Goal: Transaction & Acquisition: Purchase product/service

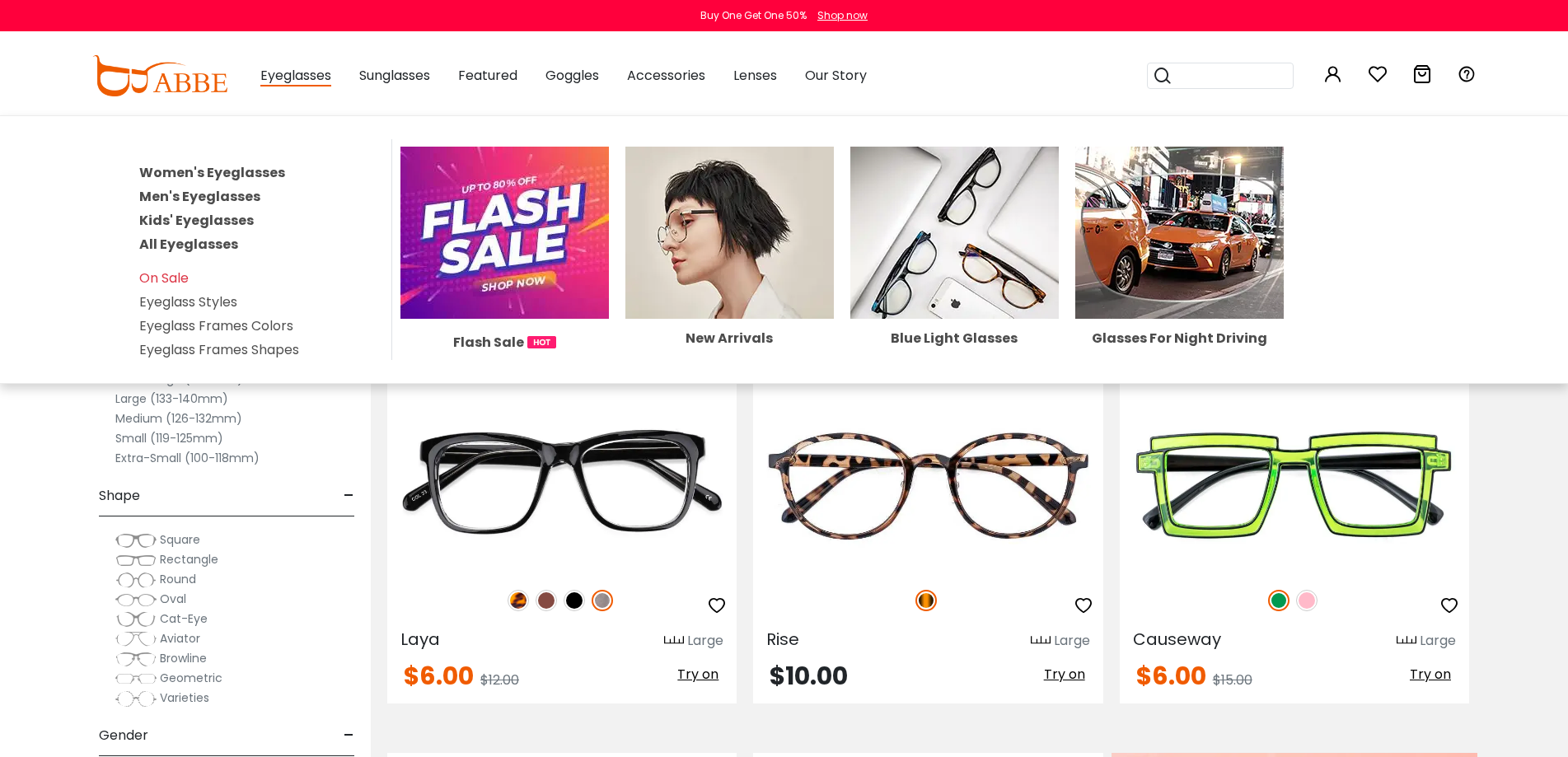
click at [195, 193] on link "Men's Eyeglasses" at bounding box center [200, 196] width 121 height 19
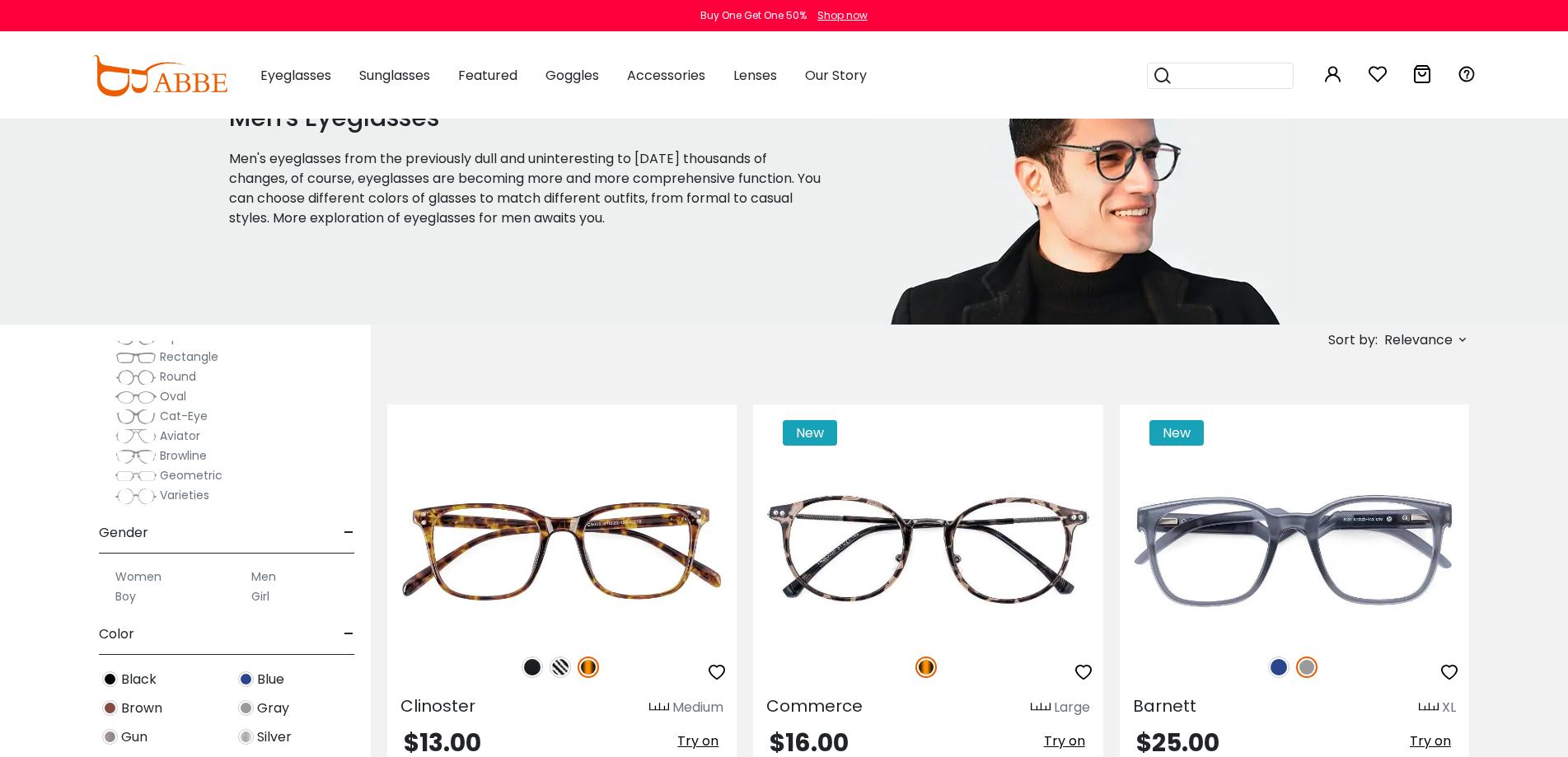
scroll to position [247, 0]
click at [270, 568] on label "Men" at bounding box center [263, 565] width 25 height 19
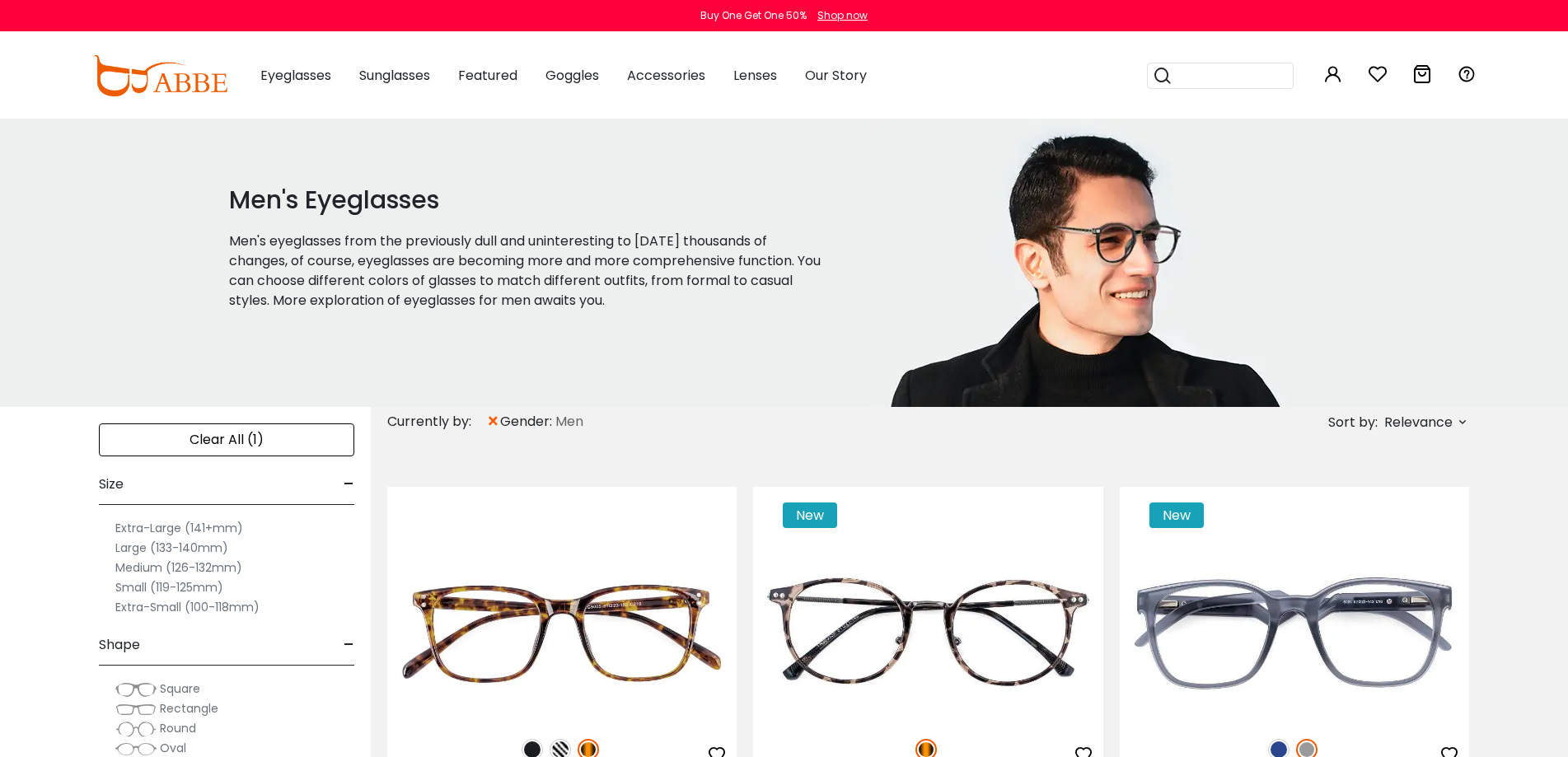
click at [145, 527] on label "Extra-Large (141+mm)" at bounding box center [179, 527] width 128 height 19
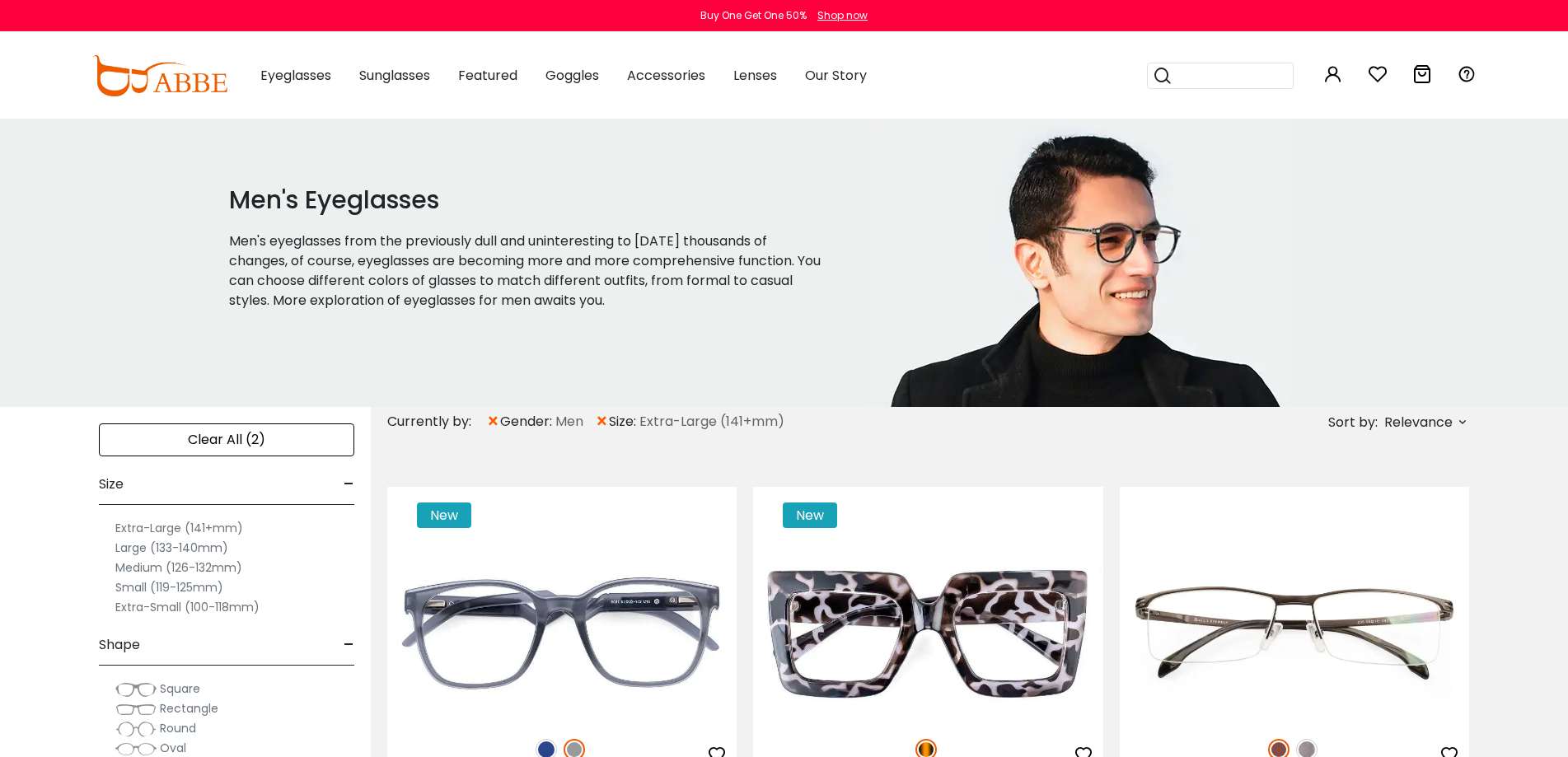
click at [154, 546] on label "Large (133-140mm)" at bounding box center [171, 547] width 113 height 19
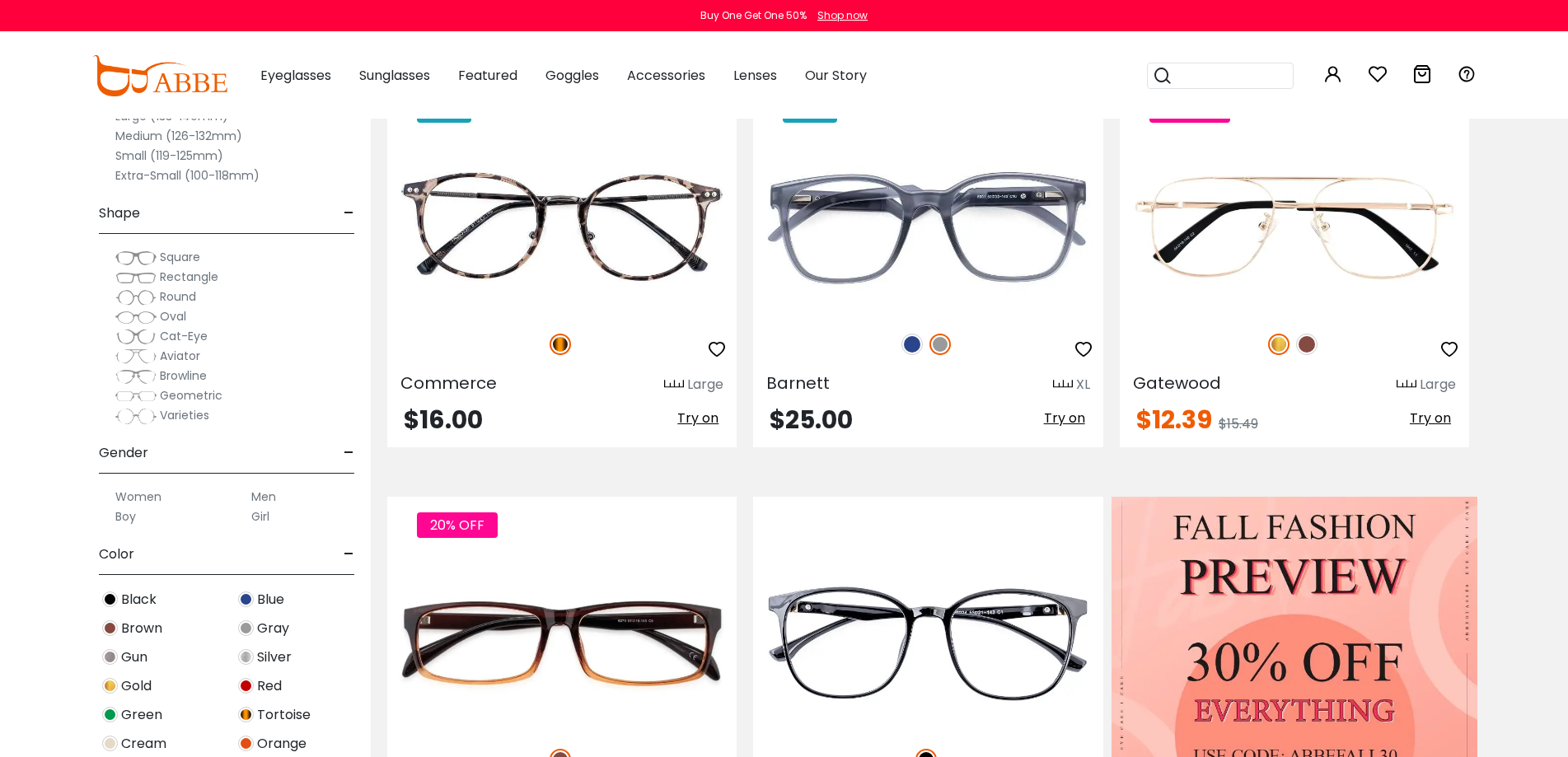
scroll to position [412, 0]
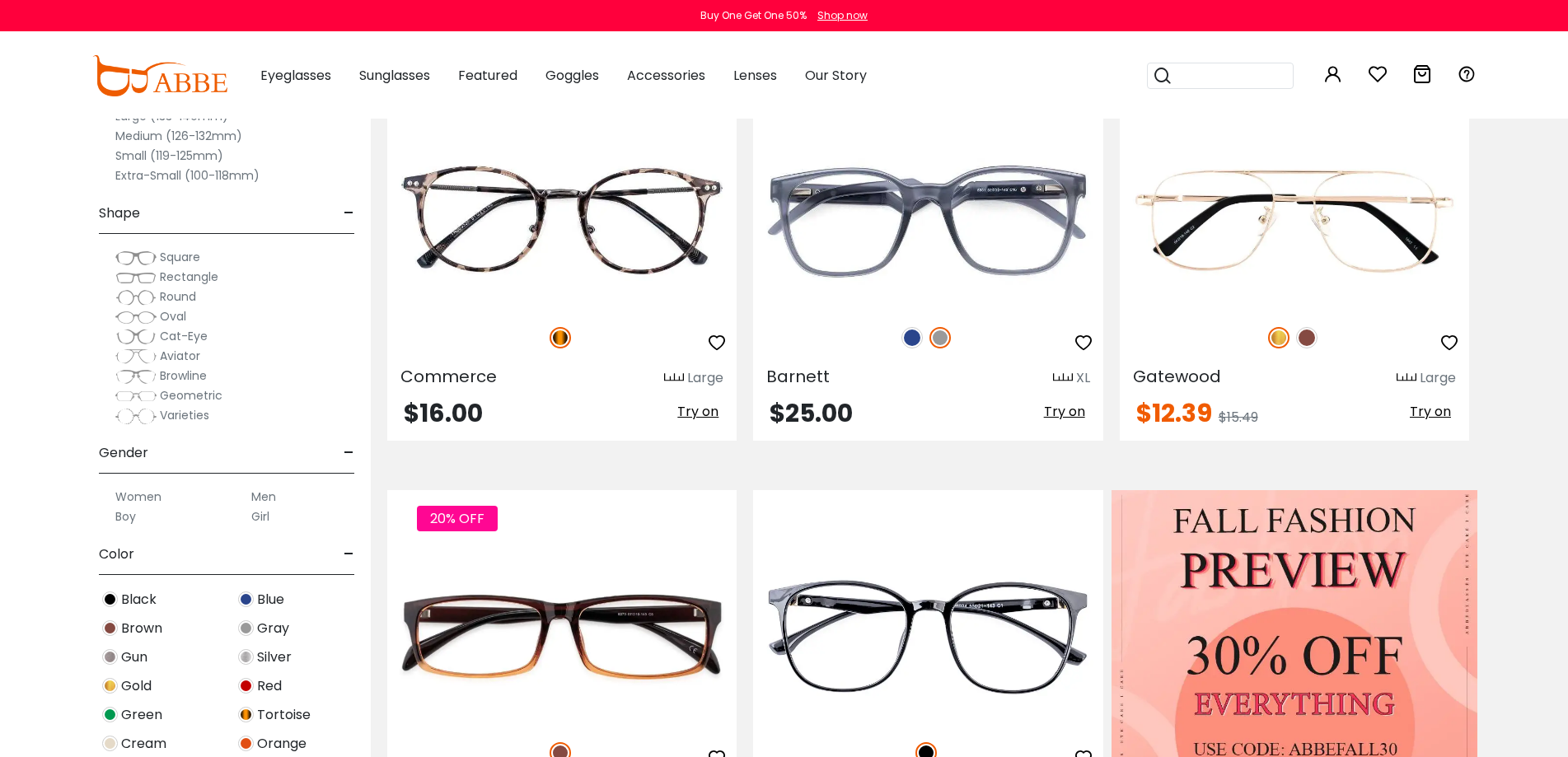
click at [261, 502] on label "Men" at bounding box center [263, 496] width 25 height 19
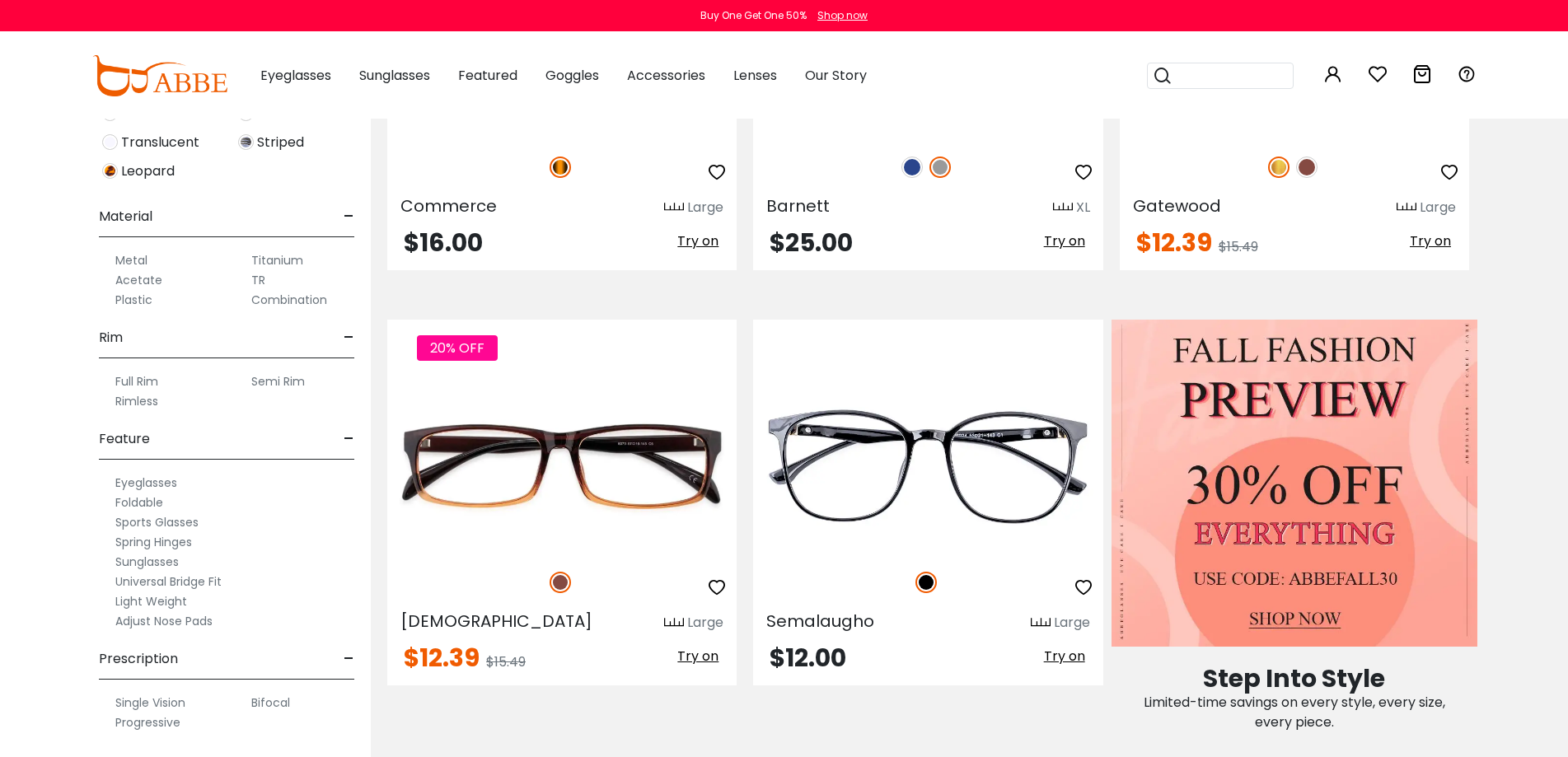
scroll to position [741, 0]
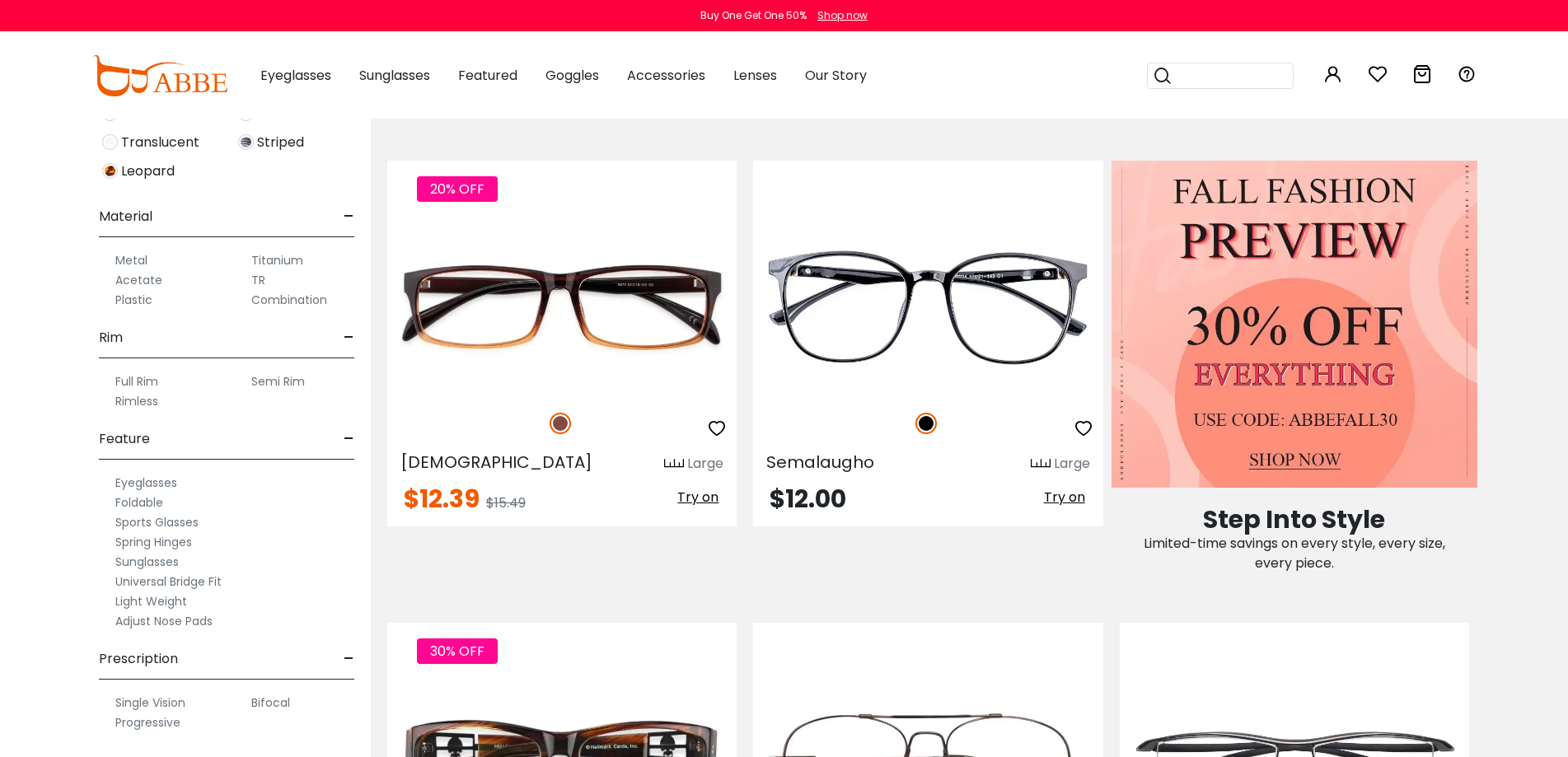
click at [142, 719] on label "Progressive" at bounding box center [147, 721] width 65 height 19
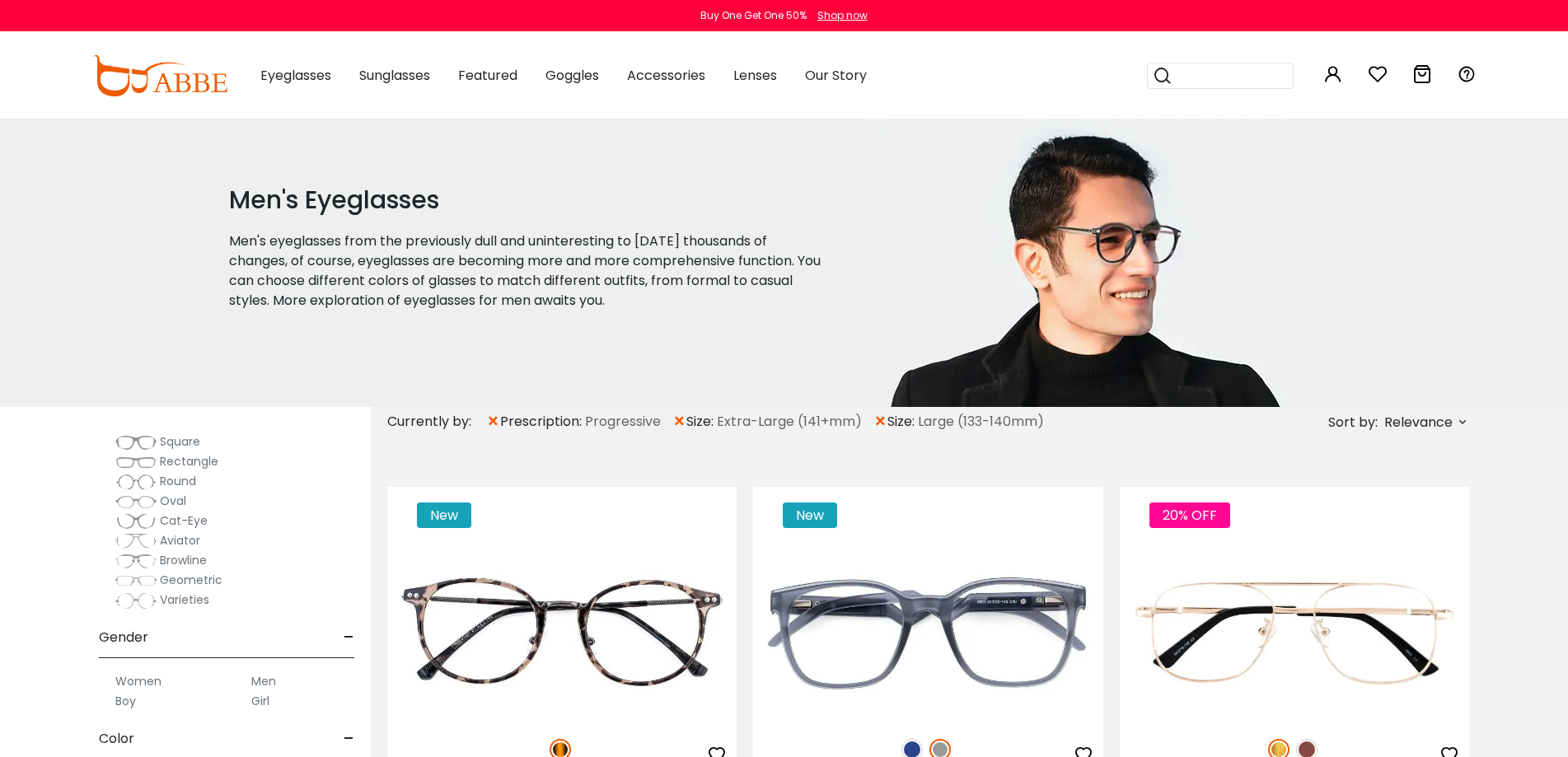
scroll to position [82, 0]
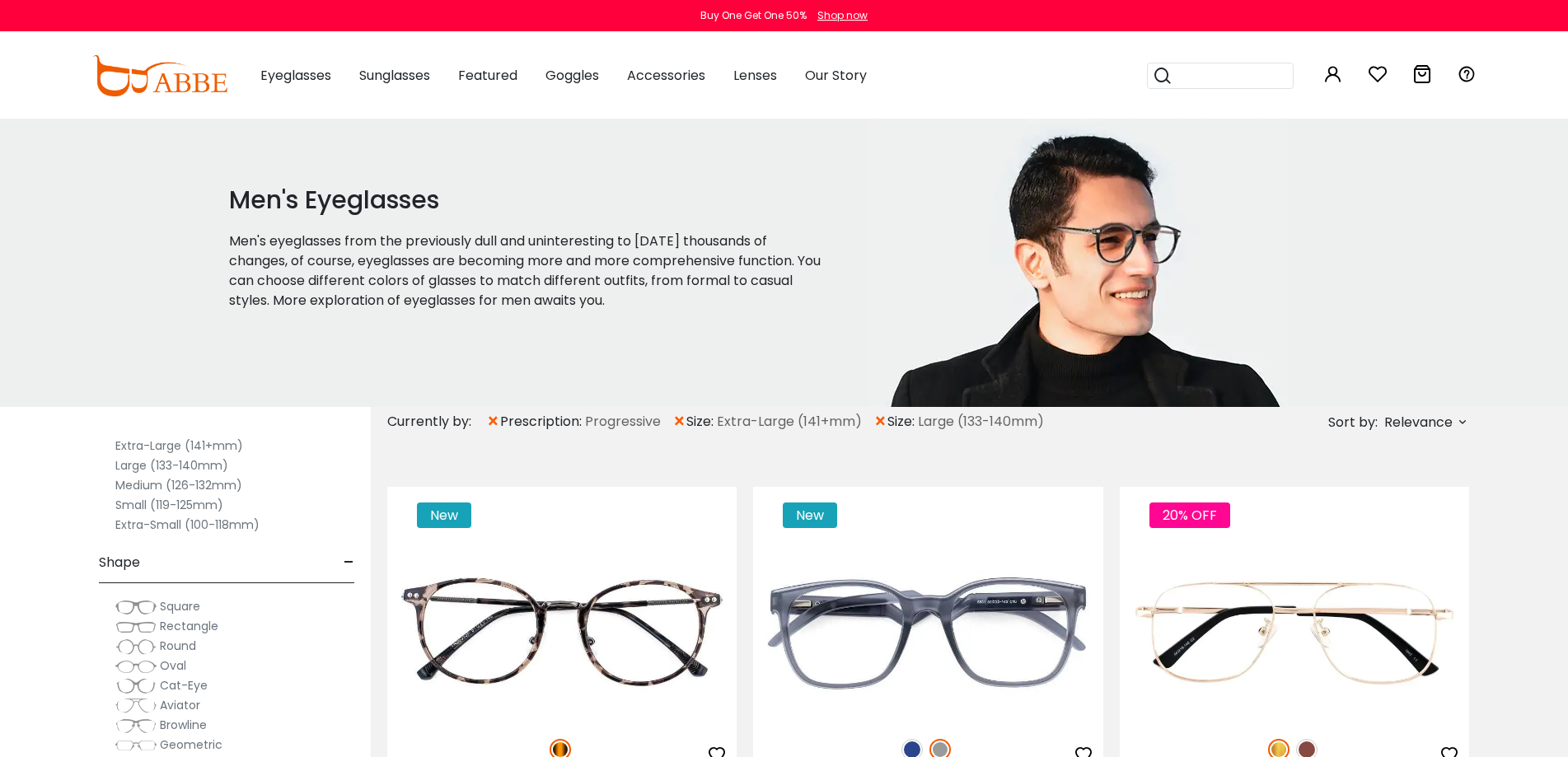
click at [136, 609] on img at bounding box center [135, 606] width 41 height 16
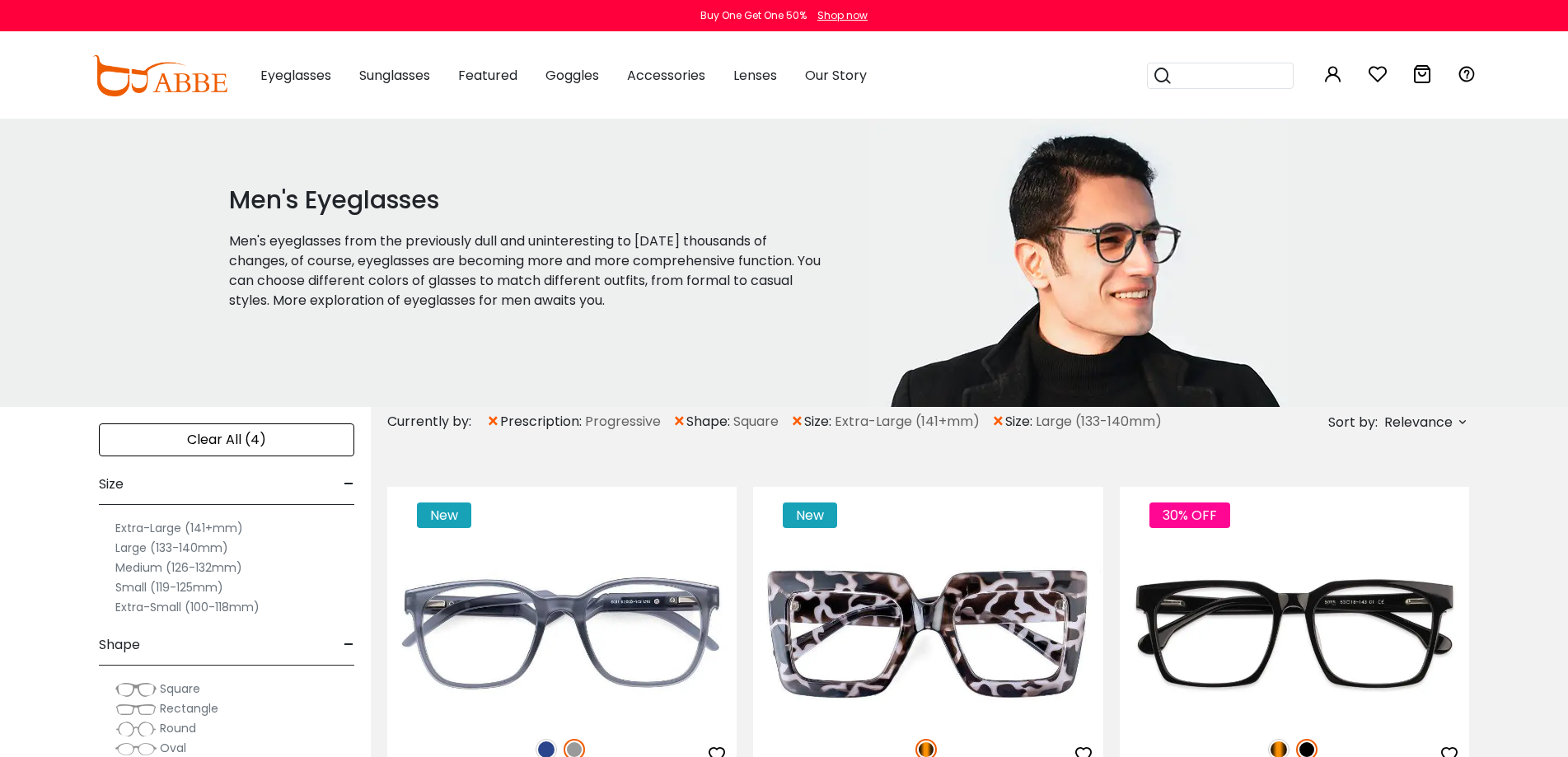
click at [140, 703] on img at bounding box center [135, 709] width 41 height 16
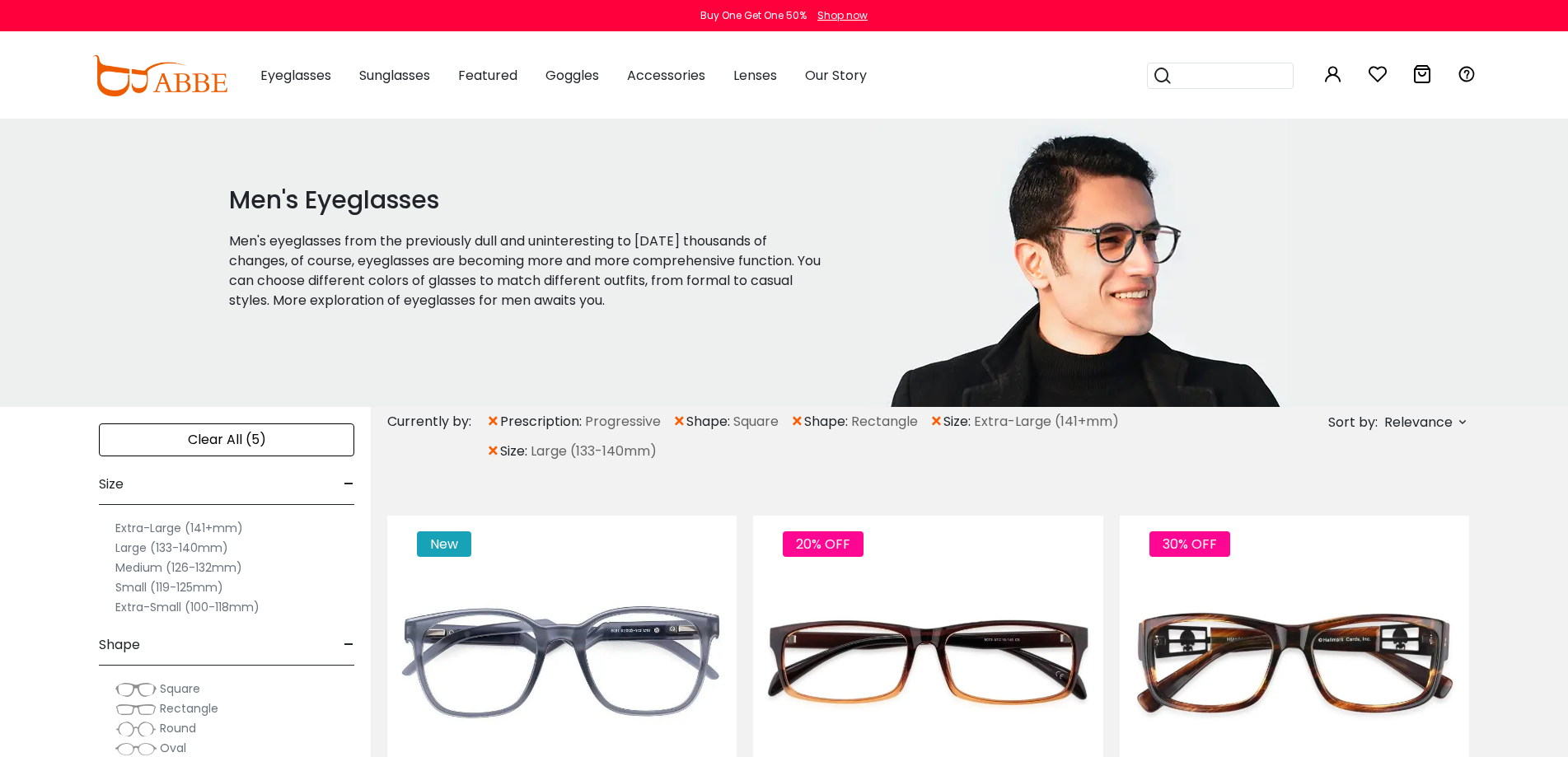
click at [152, 731] on img at bounding box center [135, 728] width 41 height 16
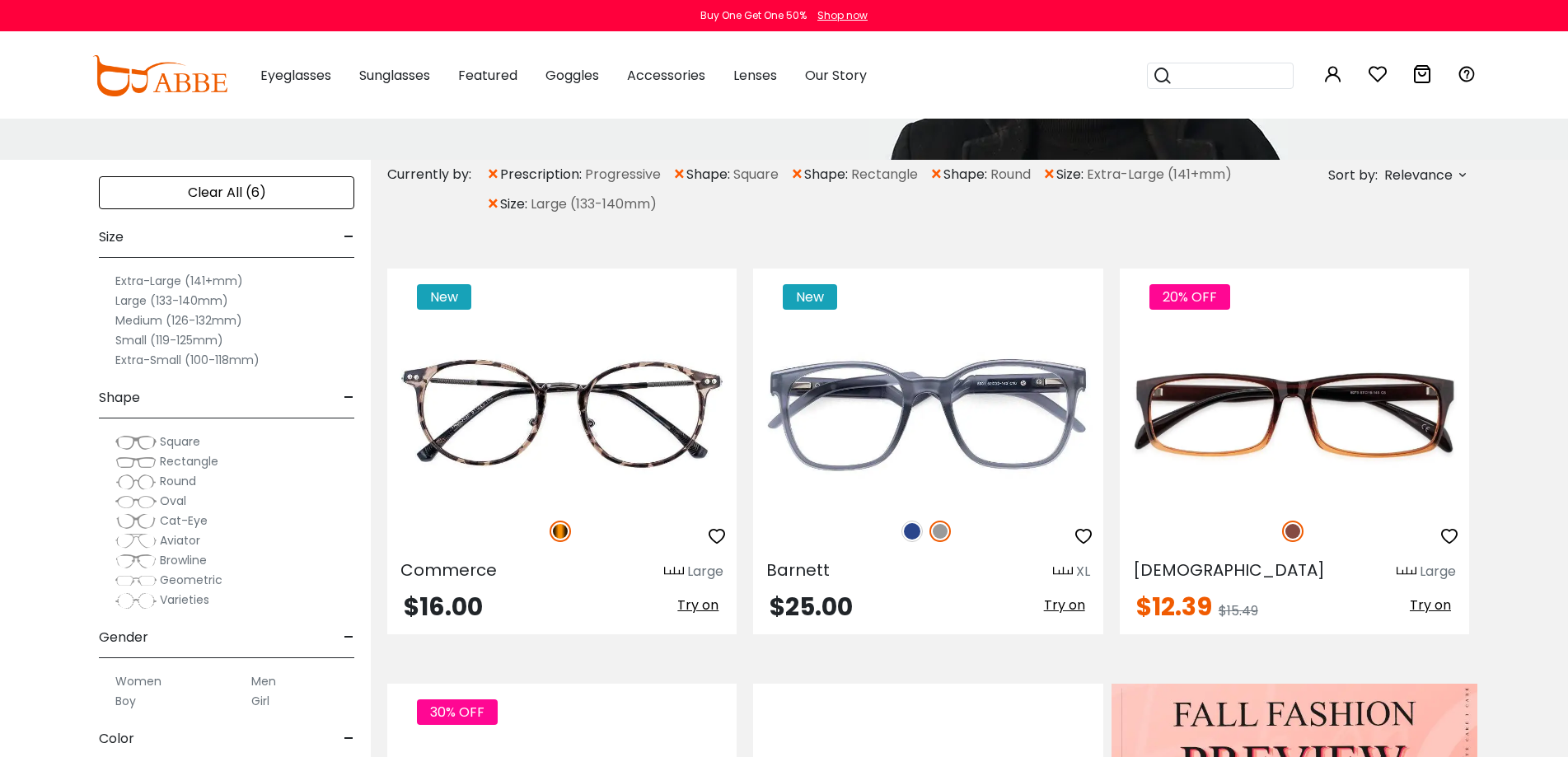
click at [150, 600] on img at bounding box center [135, 601] width 41 height 17
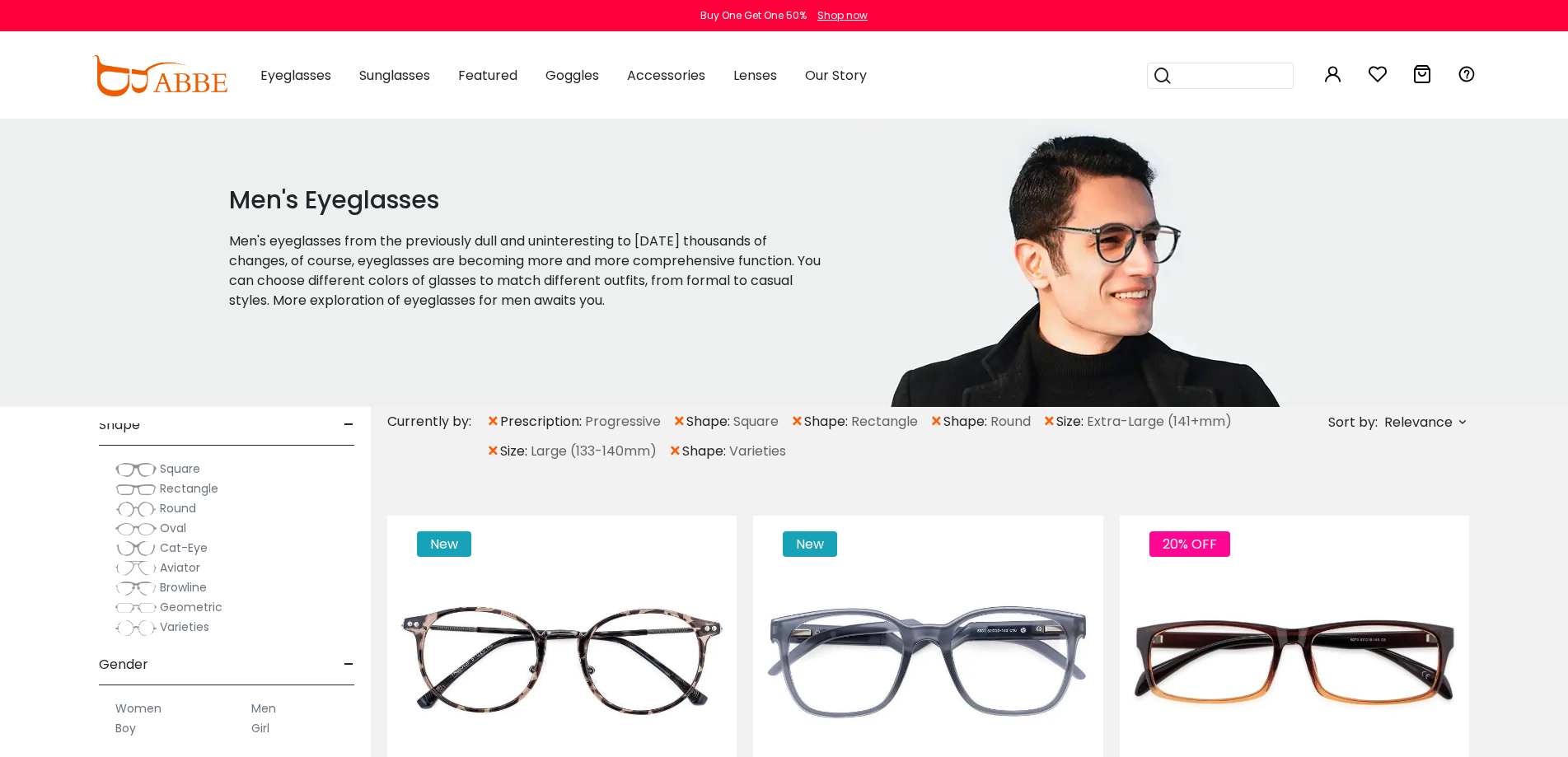
scroll to position [247, 0]
click at [160, 561] on span "Browline" at bounding box center [184, 559] width 47 height 16
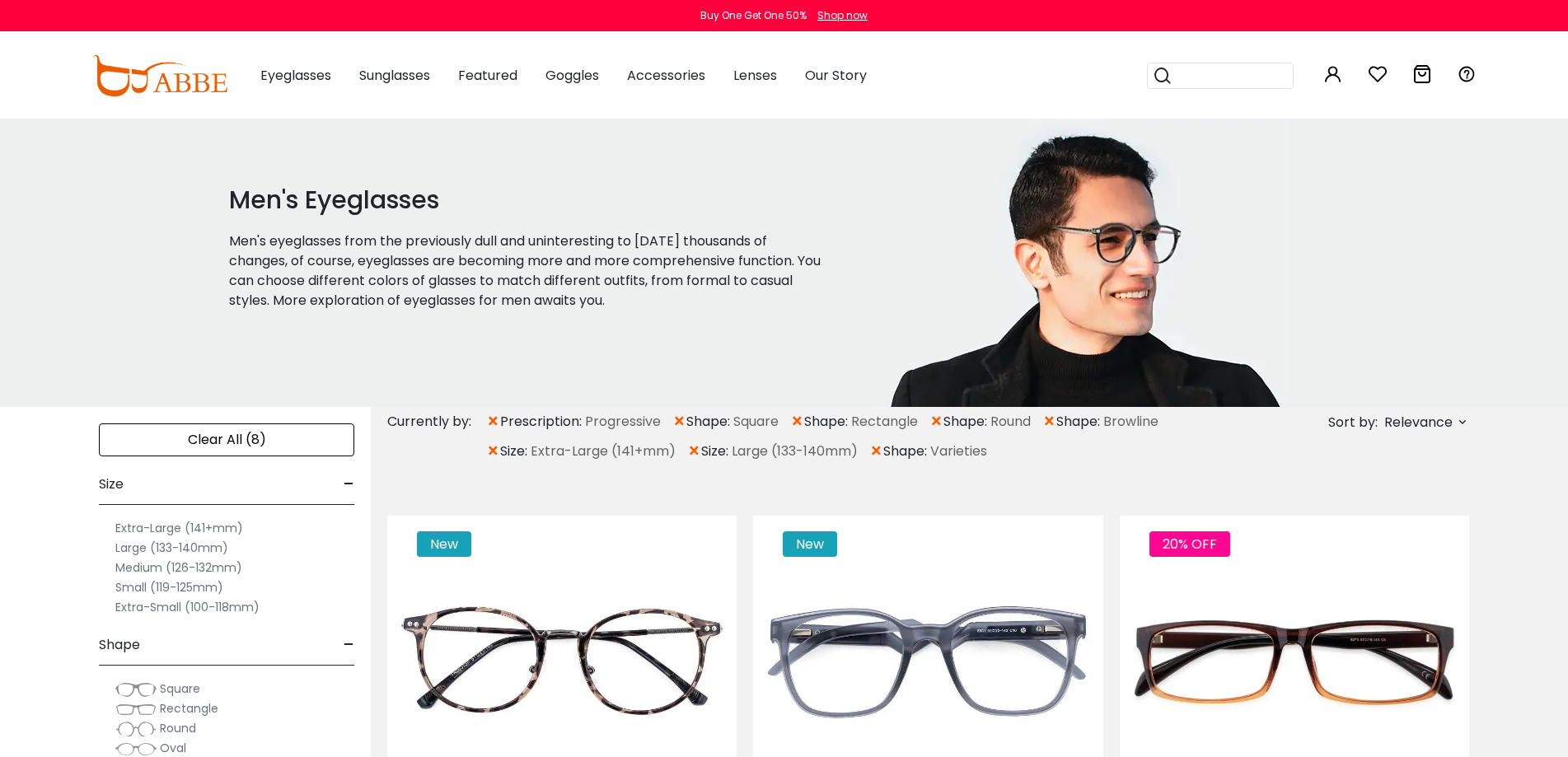
click at [1056, 415] on span "×" at bounding box center [1049, 421] width 14 height 30
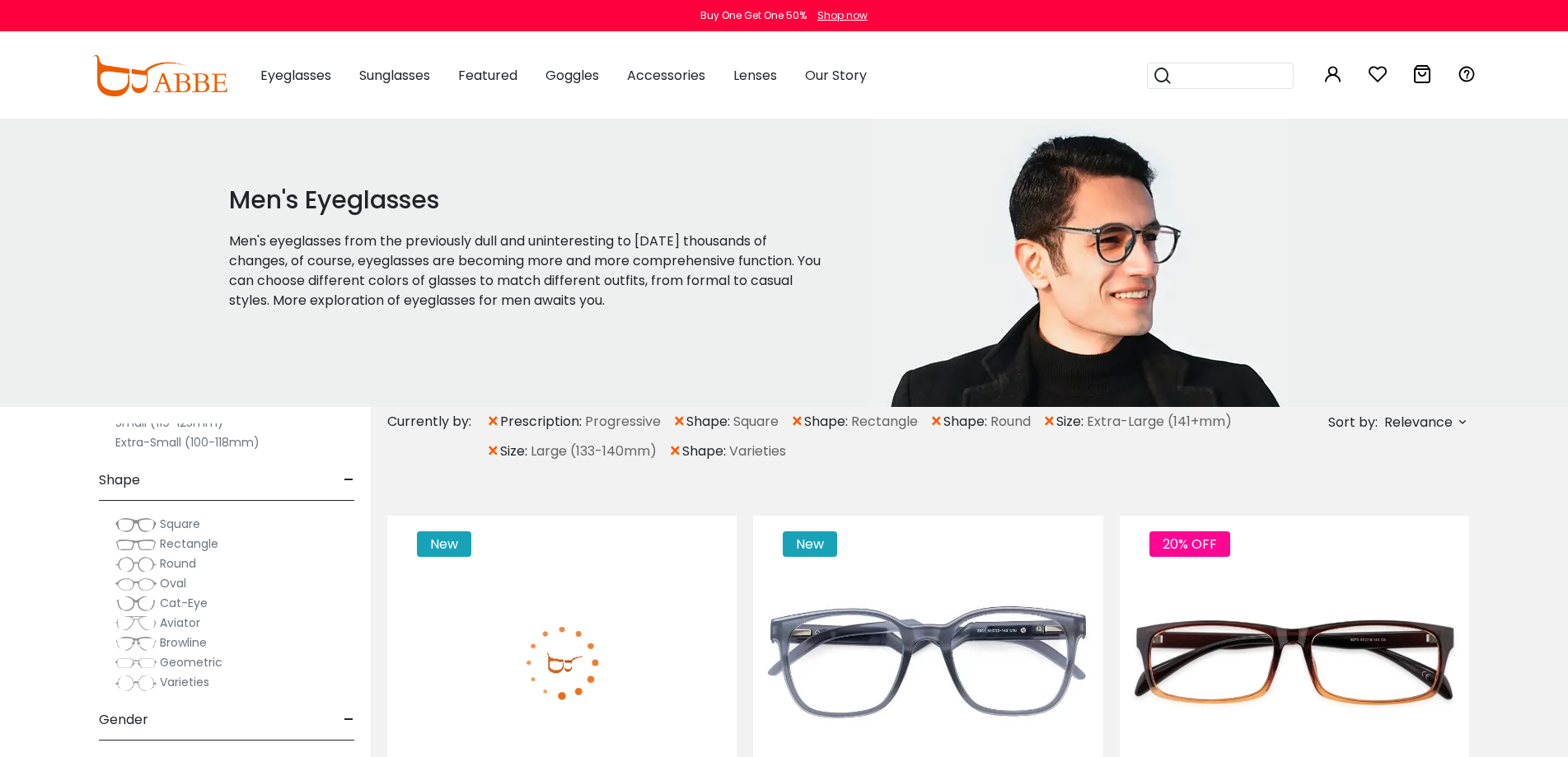
click at [157, 661] on label "Geometric" at bounding box center [168, 661] width 107 height 19
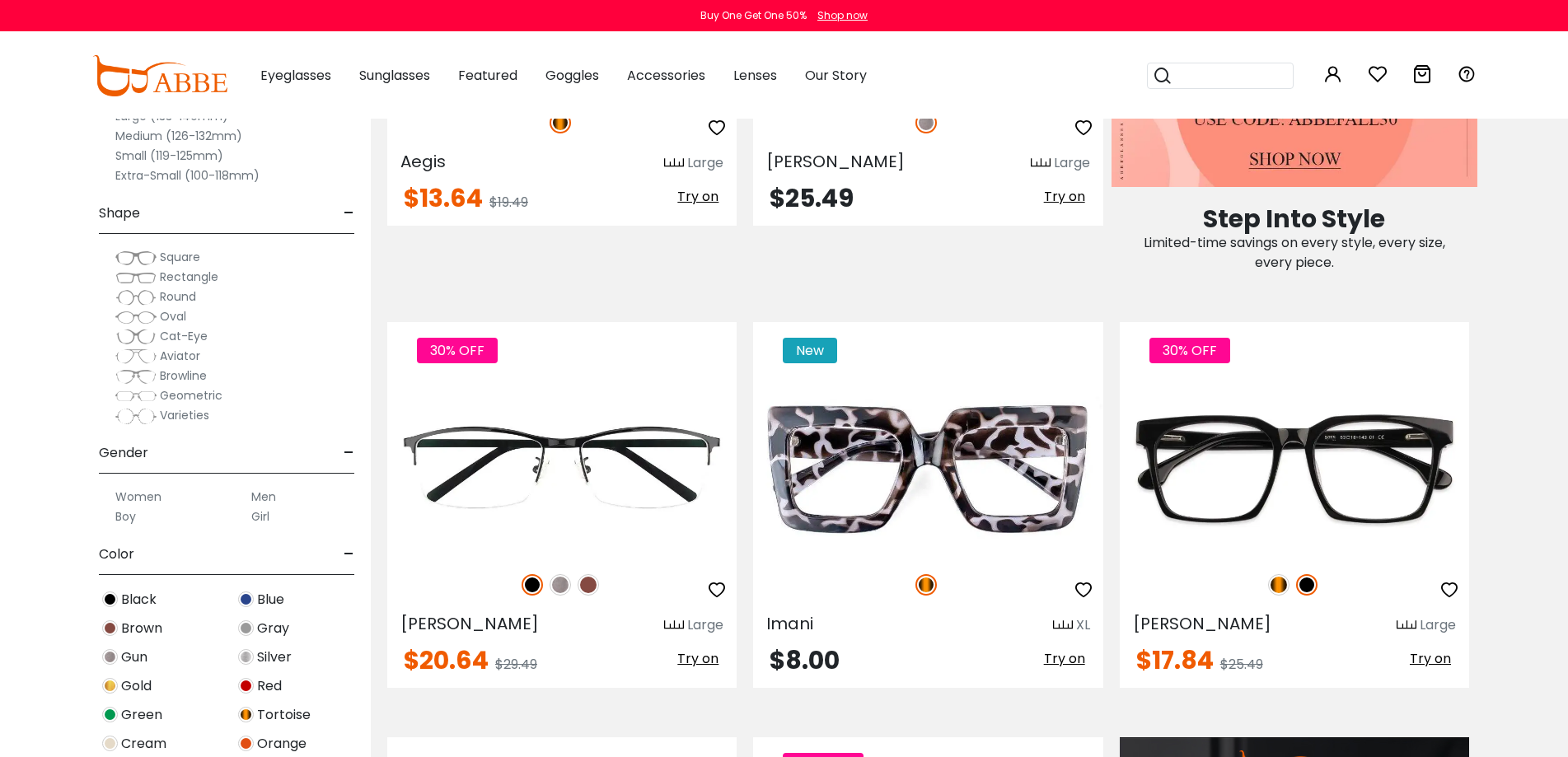
scroll to position [1318, 0]
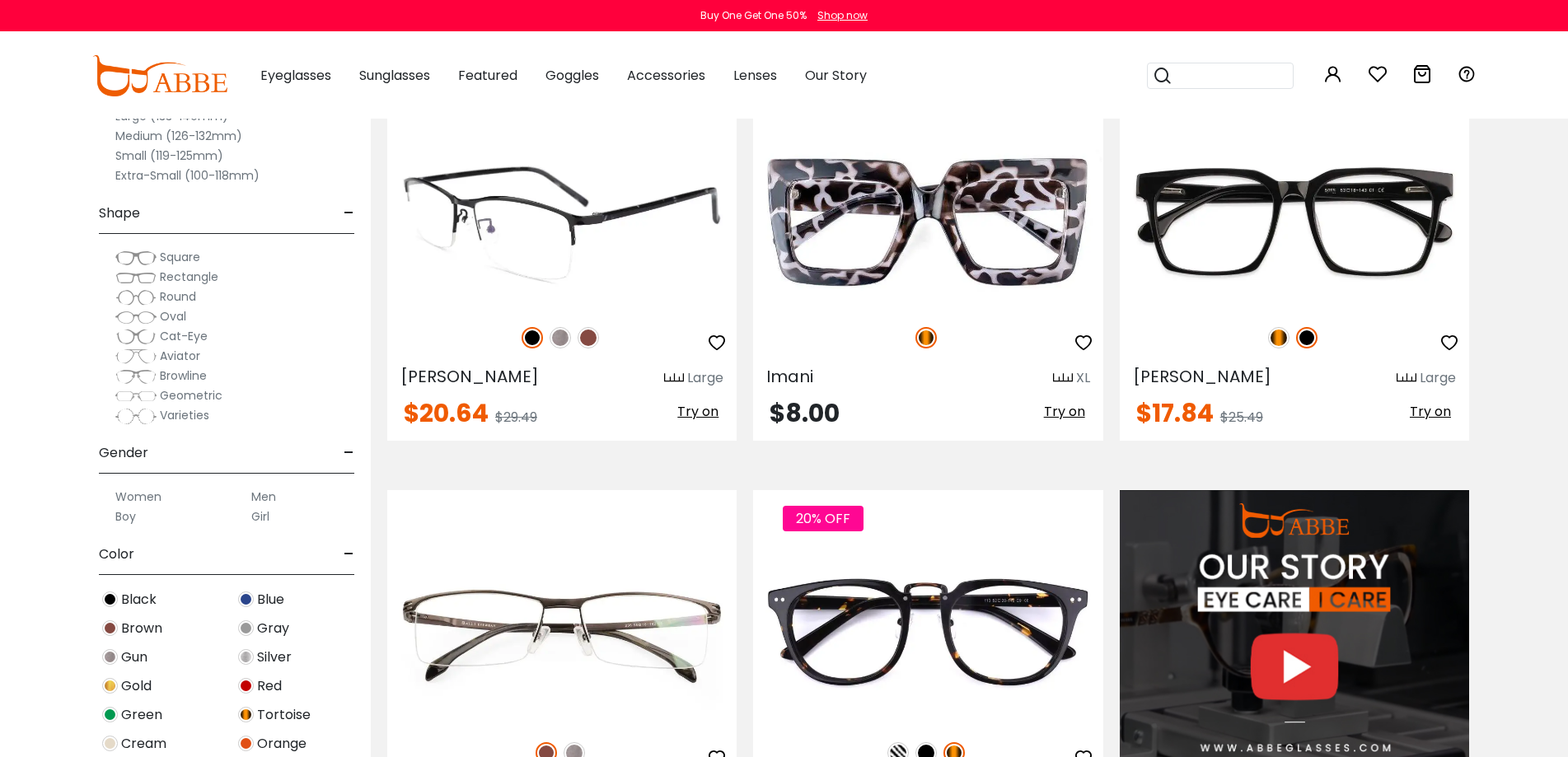
click at [697, 410] on span "Try on" at bounding box center [697, 411] width 41 height 19
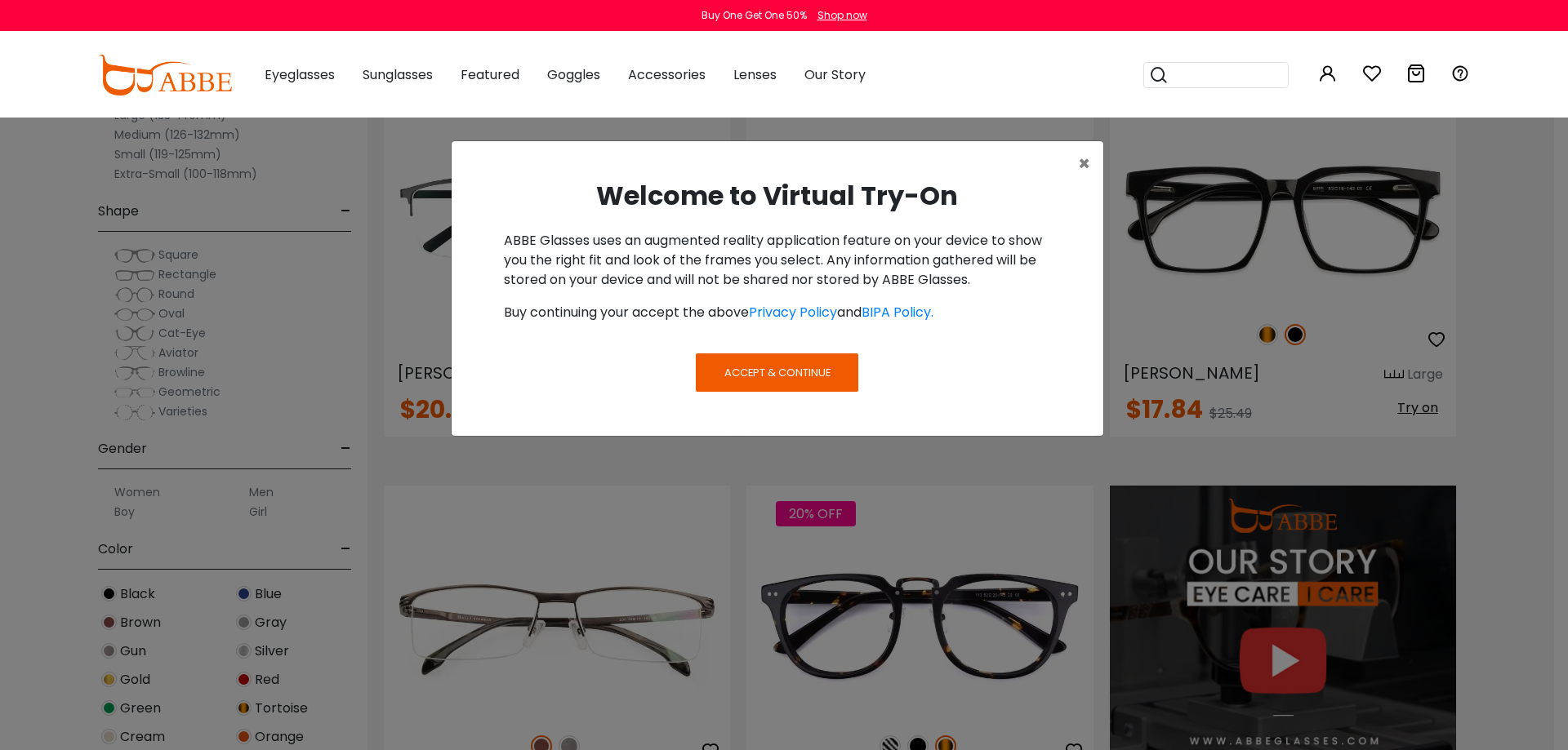
click at [792, 370] on span "Accept & Continue" at bounding box center [777, 372] width 106 height 16
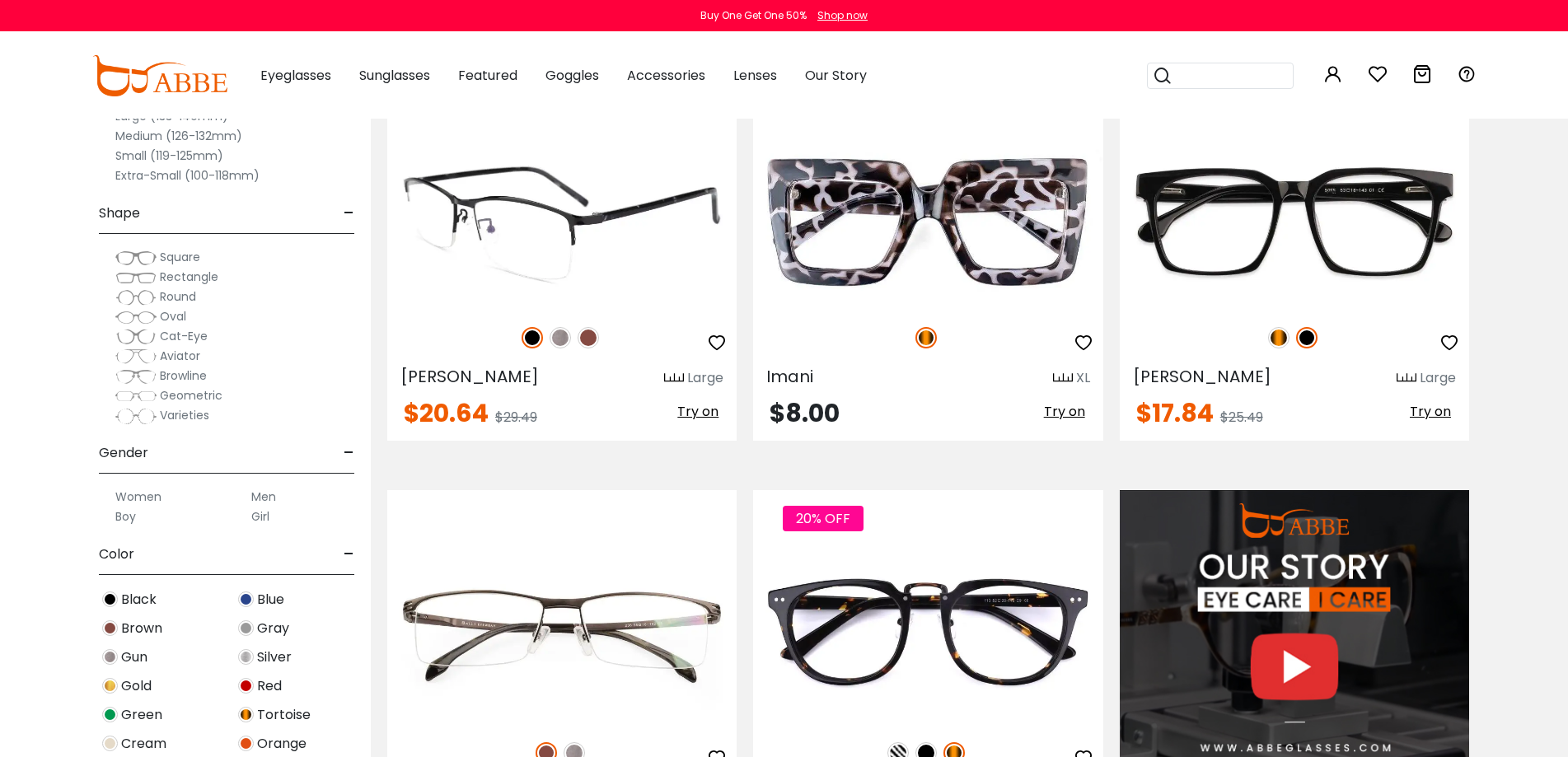
click at [694, 414] on span "Try on" at bounding box center [697, 411] width 41 height 19
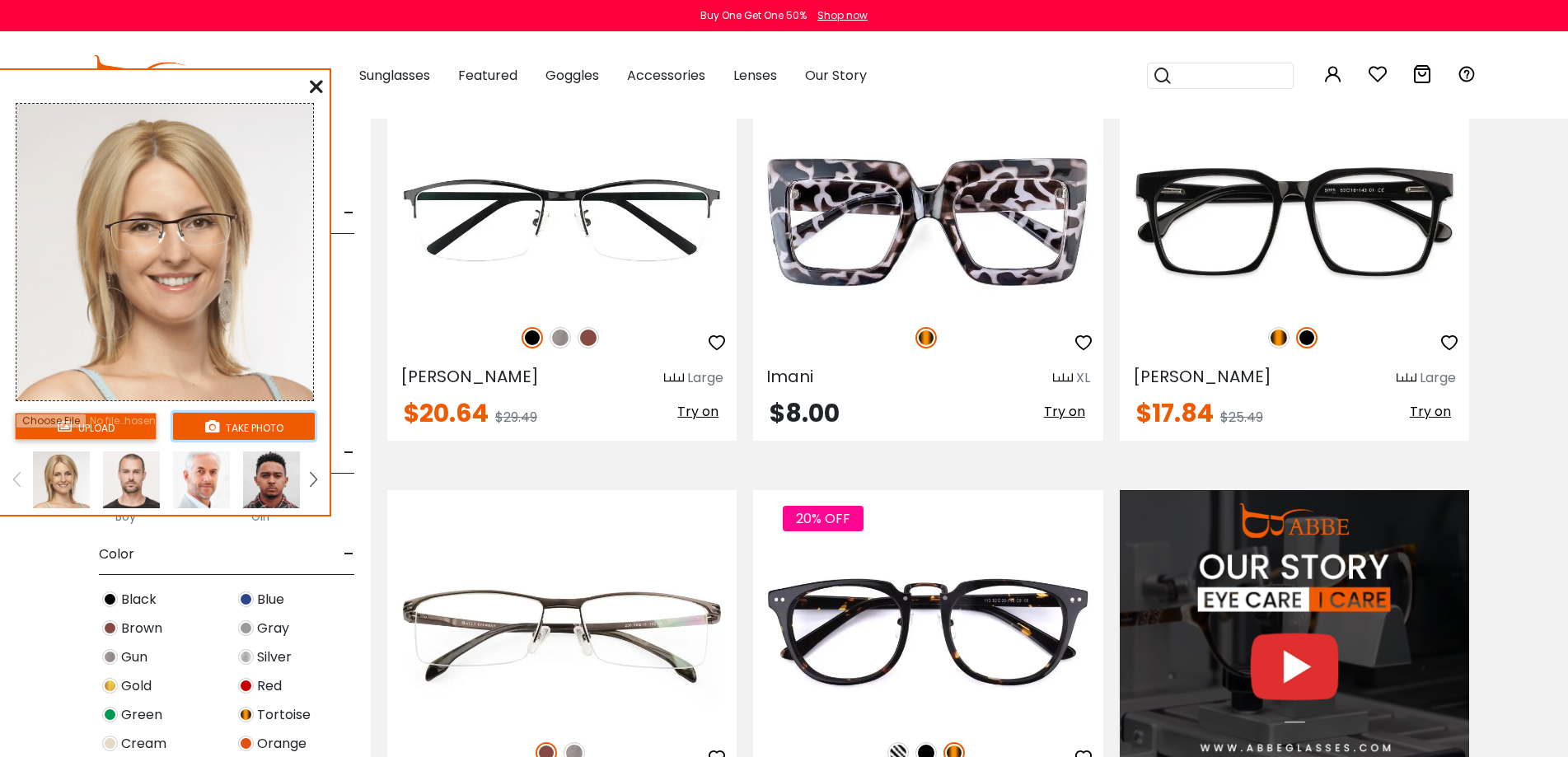
click at [264, 425] on button "take photo" at bounding box center [243, 426] width 141 height 27
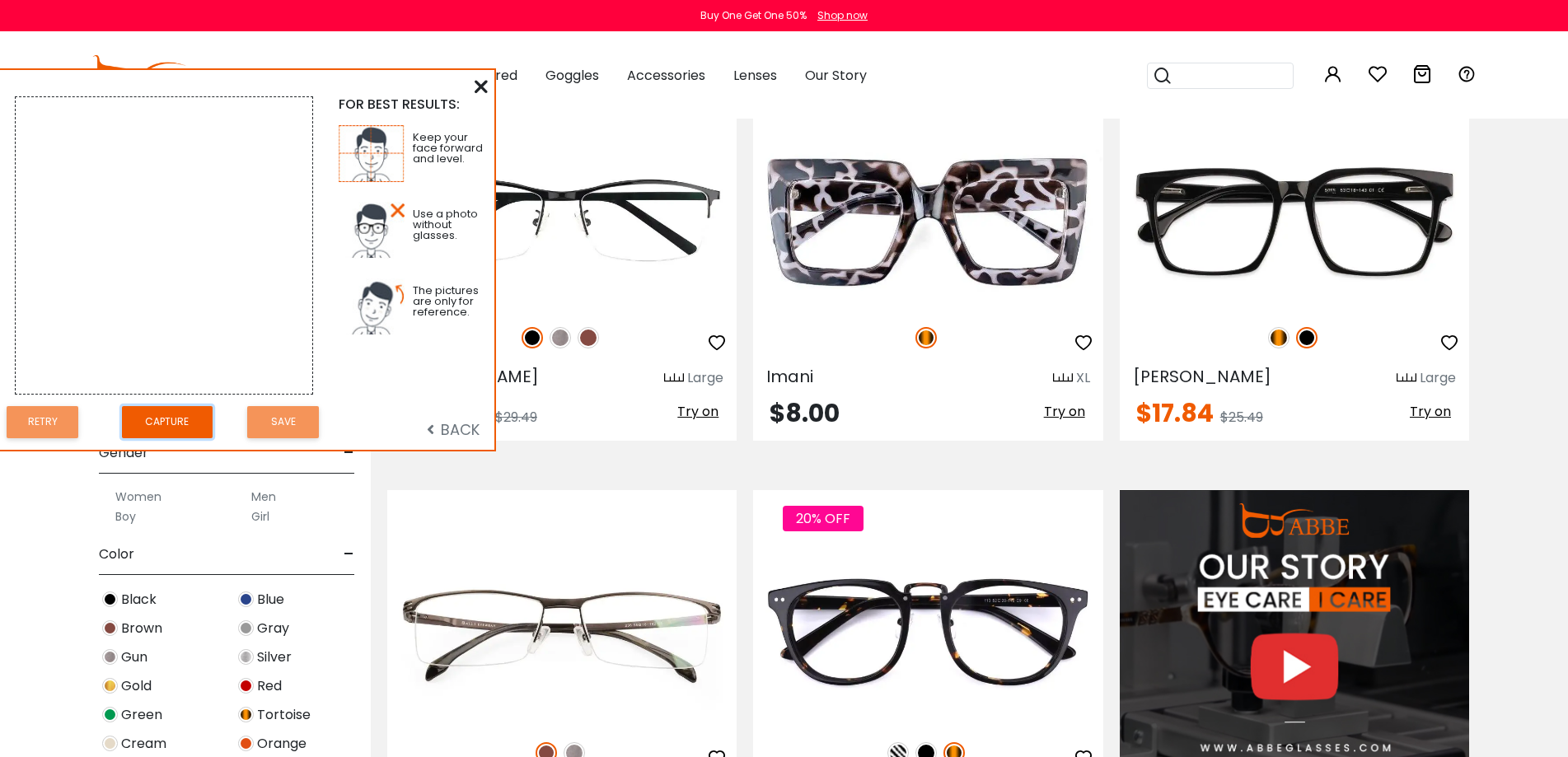
click at [168, 420] on button "Capture" at bounding box center [167, 422] width 91 height 32
click at [351, 152] on img at bounding box center [371, 153] width 67 height 57
click at [371, 215] on img at bounding box center [371, 230] width 67 height 57
click at [375, 304] on img at bounding box center [371, 306] width 67 height 57
drag, startPoint x: 91, startPoint y: 83, endPoint x: 141, endPoint y: 74, distance: 50.8
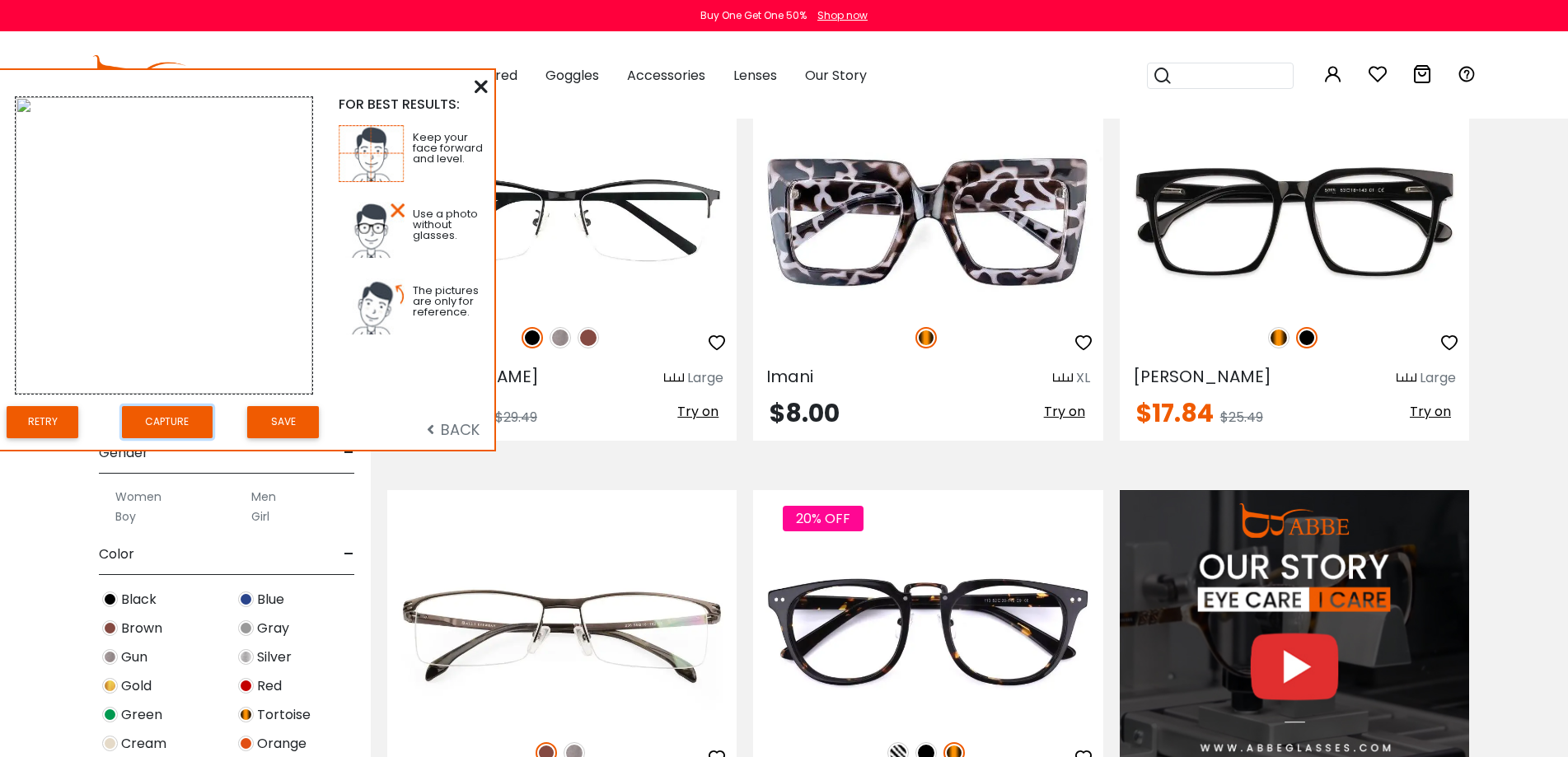
click at [141, 74] on div "FOR BEST RESULTS: Keep your face forward and level. Use a photo without glasses…" at bounding box center [247, 260] width 494 height 380
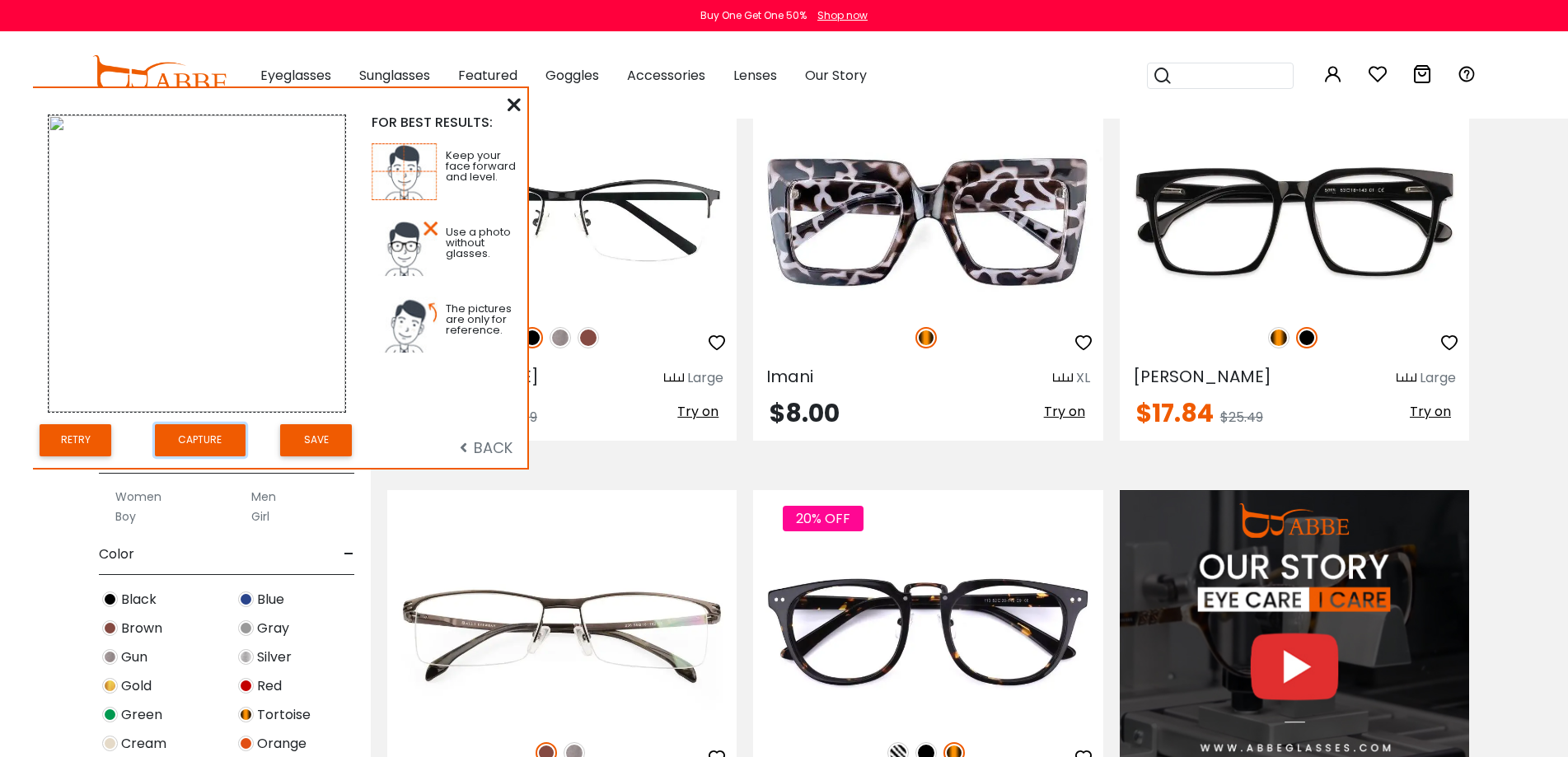
drag, startPoint x: 124, startPoint y: 80, endPoint x: 106, endPoint y: 109, distance: 34.1
click at [106, 109] on div "FOR BEST RESULTS: Keep your face forward and level. Use a photo without glasses…" at bounding box center [280, 277] width 494 height 380
click at [55, 123] on img at bounding box center [196, 263] width 297 height 297
click at [176, 445] on button "Capture" at bounding box center [200, 440] width 91 height 32
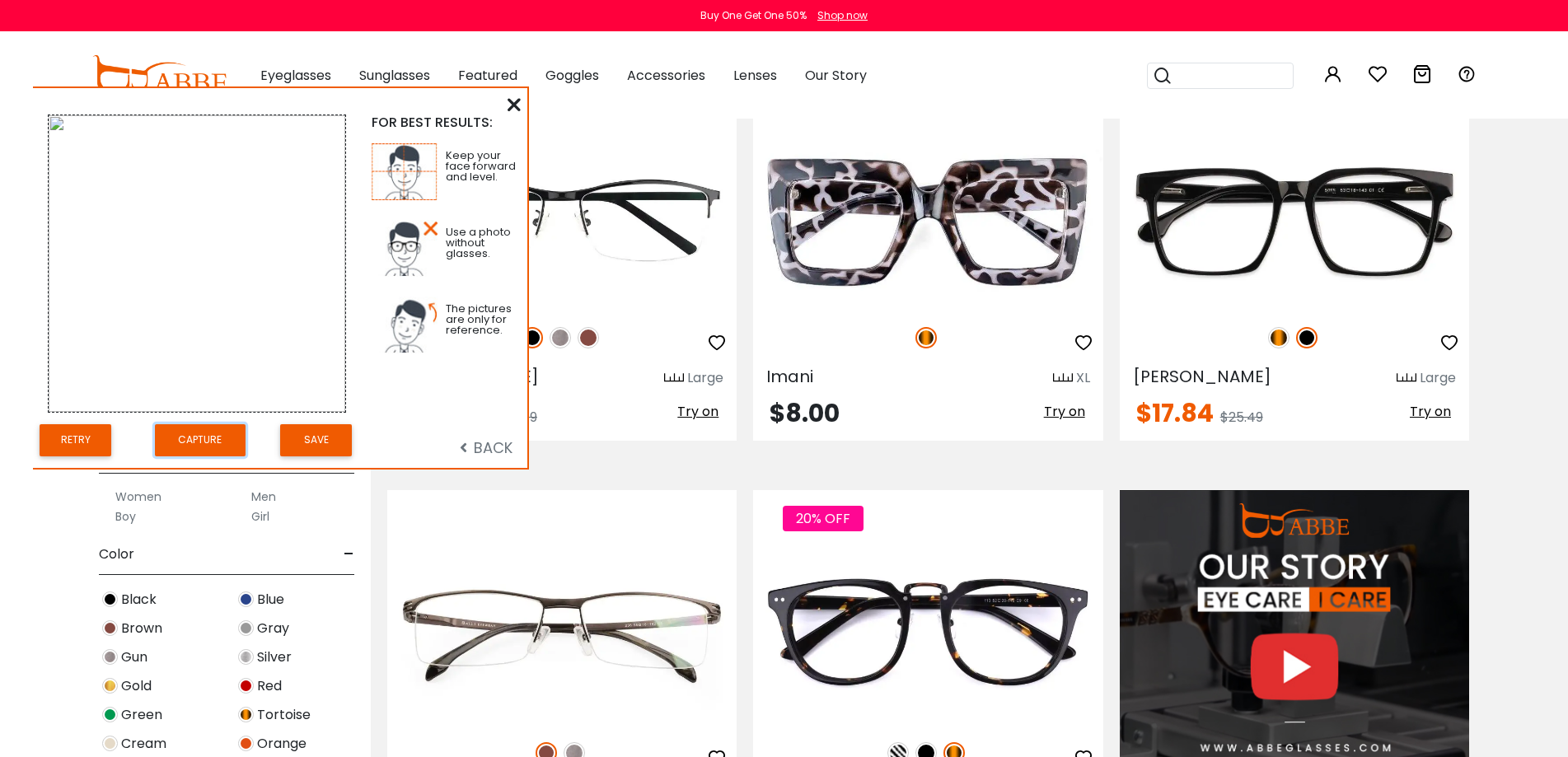
click at [183, 439] on button "Capture" at bounding box center [200, 440] width 91 height 32
click at [215, 254] on img at bounding box center [196, 263] width 297 height 297
click at [158, 311] on img at bounding box center [196, 263] width 297 height 297
drag, startPoint x: 162, startPoint y: 291, endPoint x: 140, endPoint y: 252, distance: 44.8
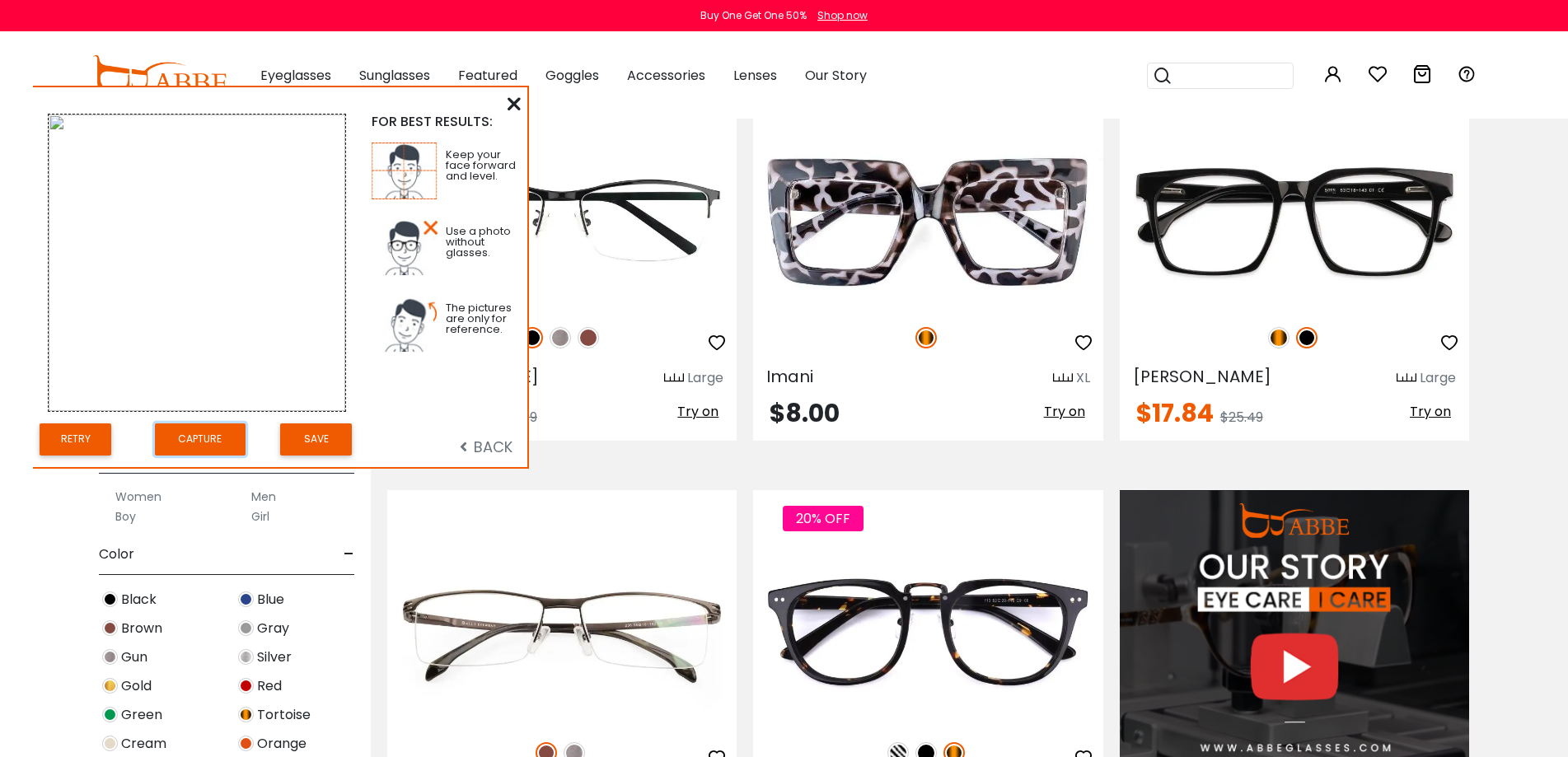
click at [140, 252] on img at bounding box center [196, 262] width 297 height 297
click at [509, 107] on icon at bounding box center [514, 104] width 14 height 14
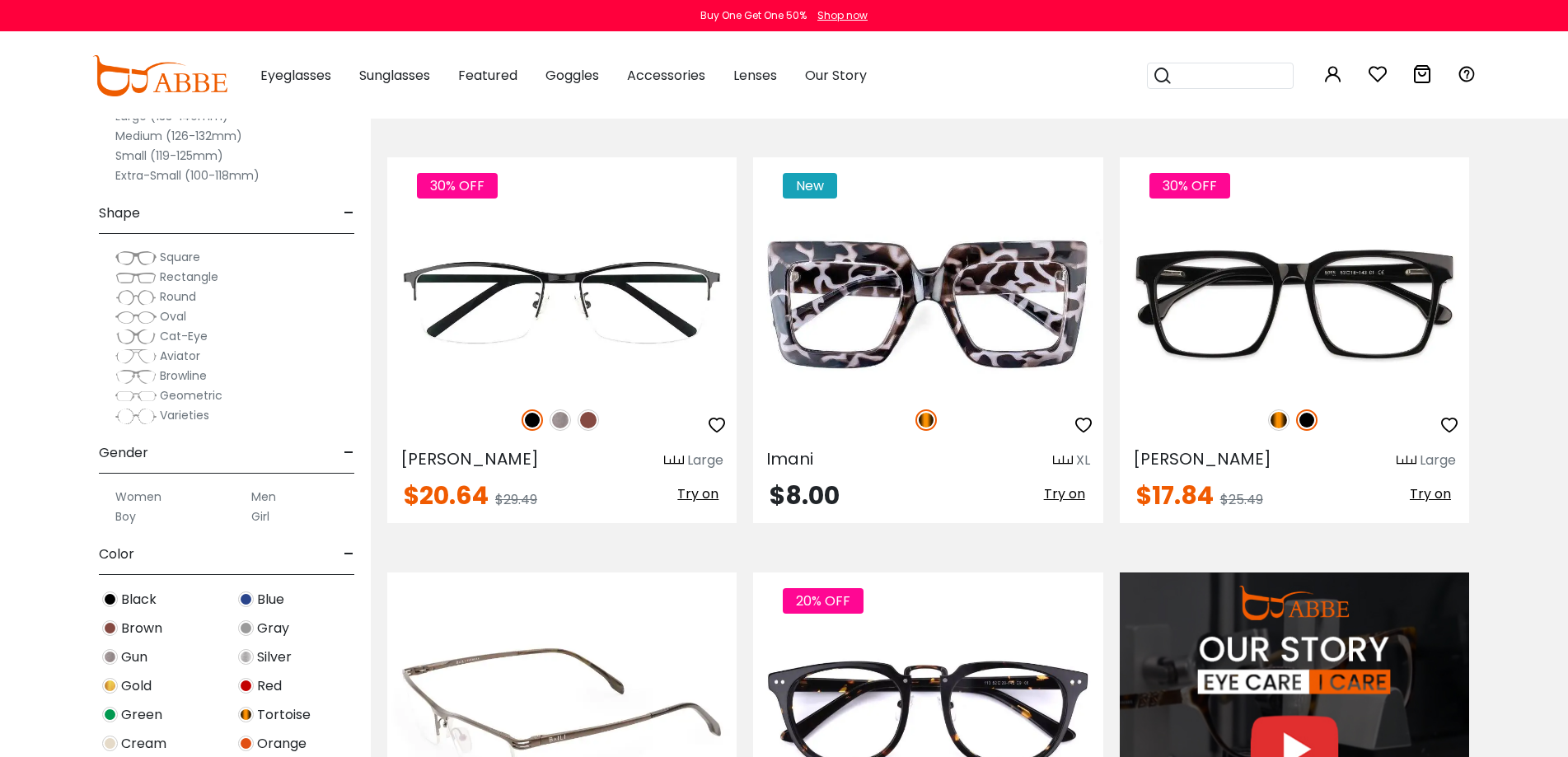
scroll to position [1565, 0]
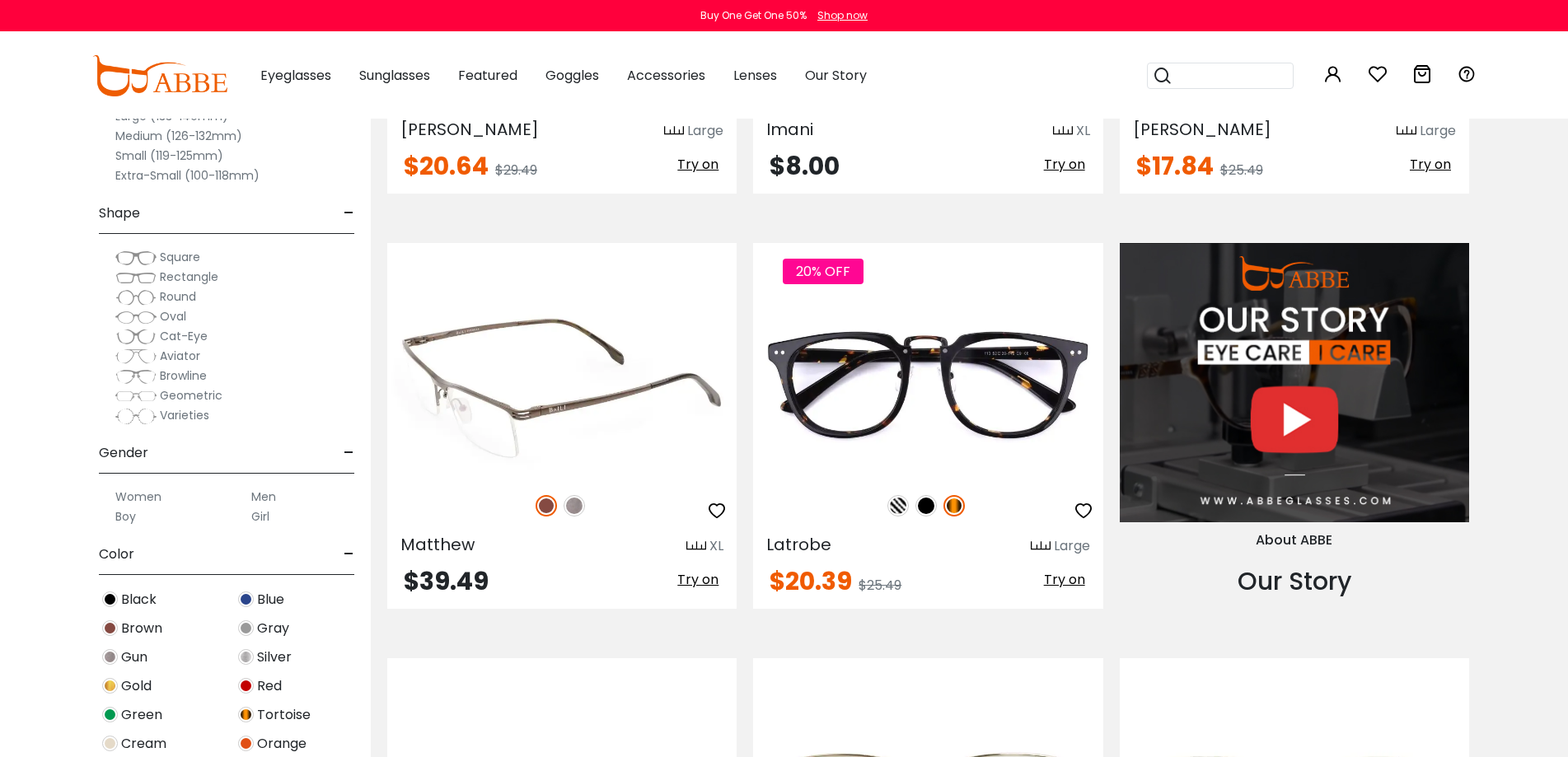
click at [693, 571] on span "Try on" at bounding box center [697, 579] width 41 height 19
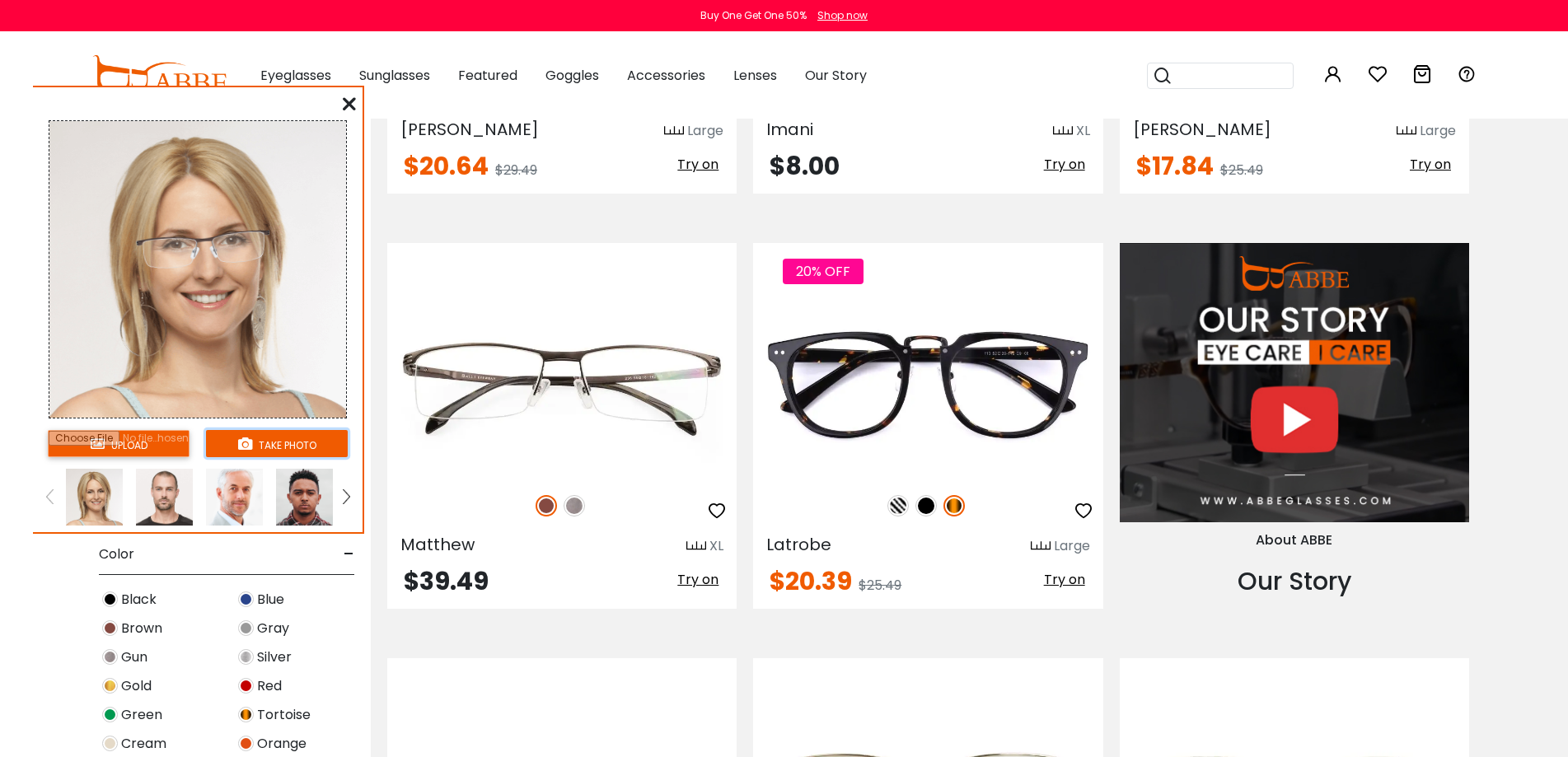
click at [279, 445] on button "take photo" at bounding box center [276, 443] width 141 height 27
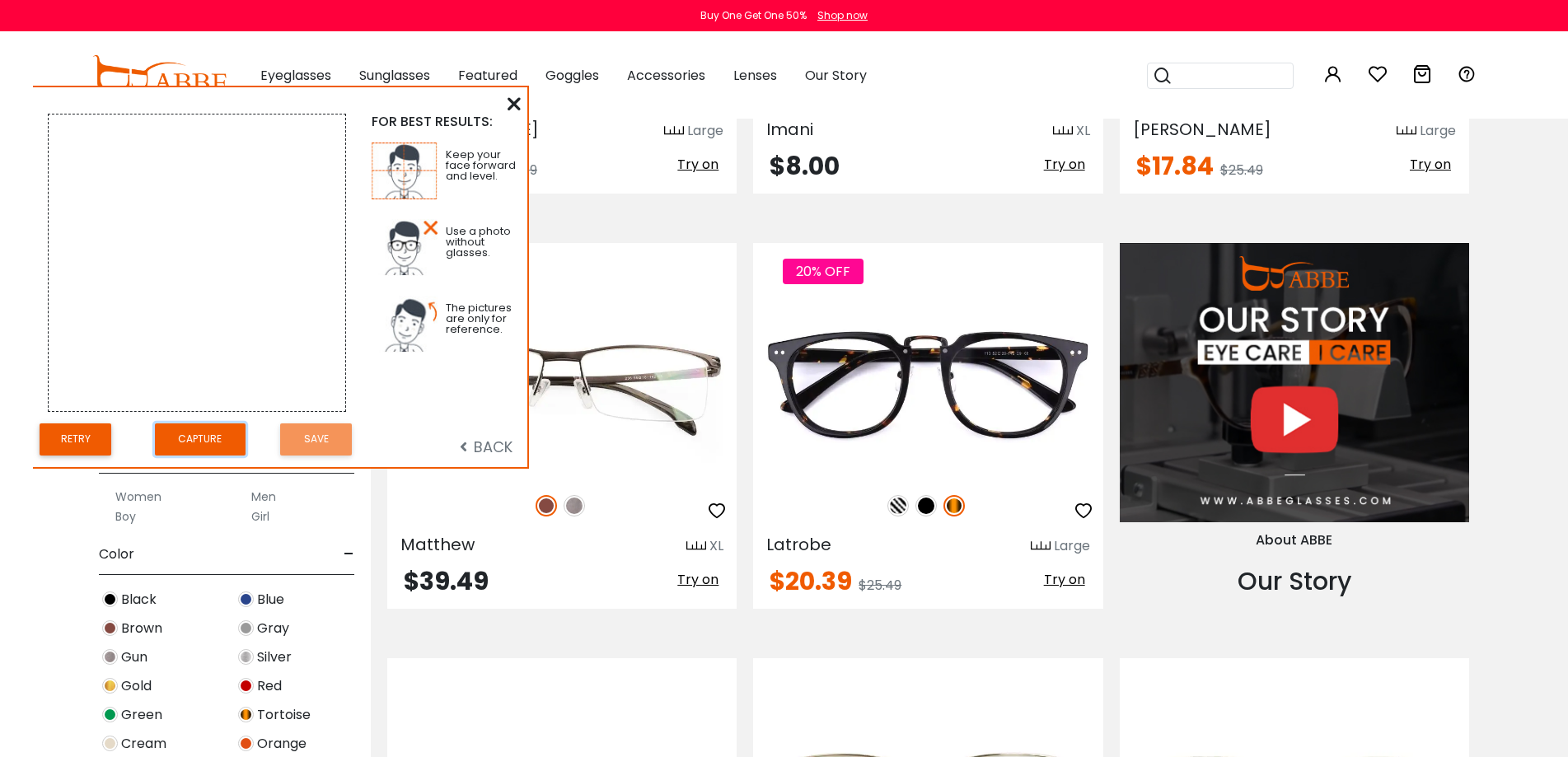
click at [184, 441] on button "Capture" at bounding box center [200, 439] width 91 height 32
click at [54, 123] on img at bounding box center [196, 262] width 297 height 297
click at [53, 123] on img at bounding box center [196, 262] width 297 height 297
click at [153, 148] on img at bounding box center [196, 262] width 297 height 297
click at [156, 259] on img at bounding box center [196, 262] width 297 height 297
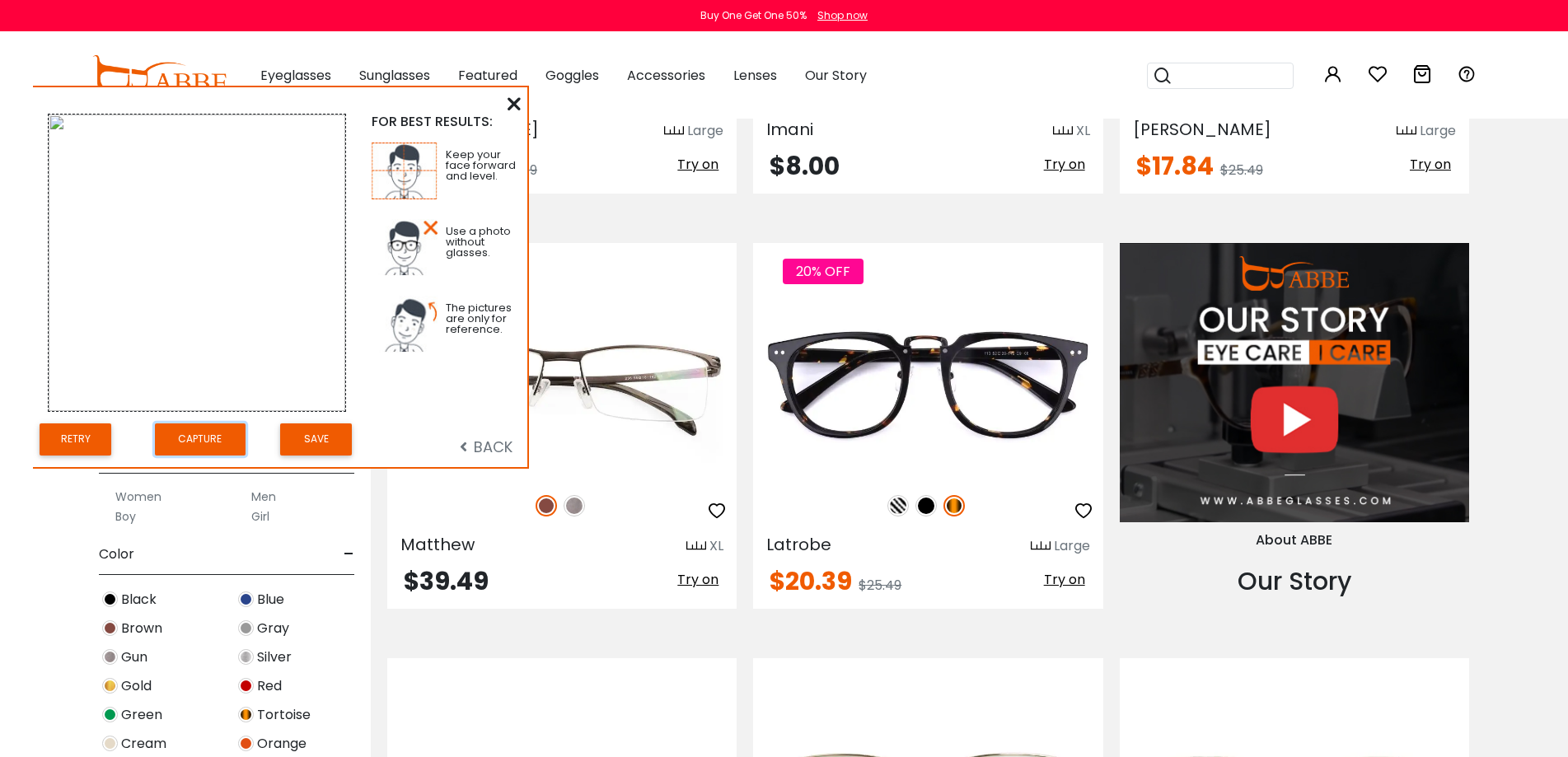
click at [156, 259] on img at bounding box center [196, 262] width 297 height 297
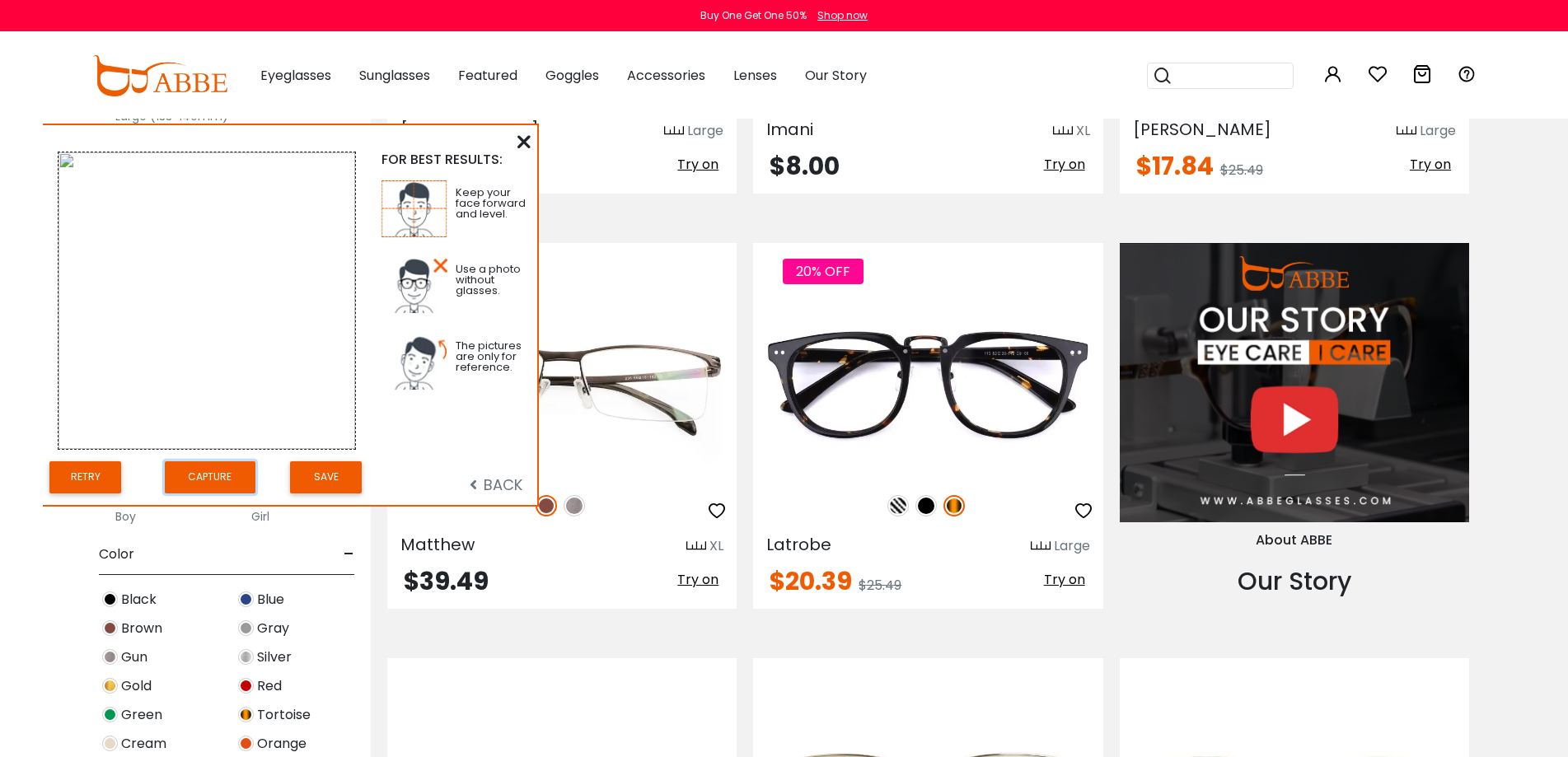
drag, startPoint x: 75, startPoint y: 277, endPoint x: 79, endPoint y: 294, distance: 17.5
click at [80, 304] on img at bounding box center [206, 300] width 297 height 297
